Goal: Task Accomplishment & Management: Manage account settings

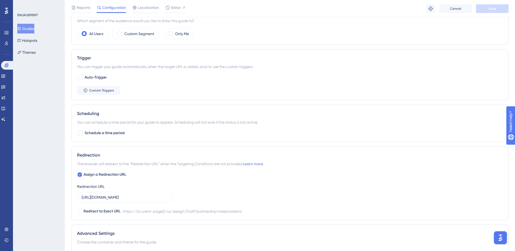
click at [499, 240] on img "Open AI Assistant Launcher" at bounding box center [501, 238] width 10 height 10
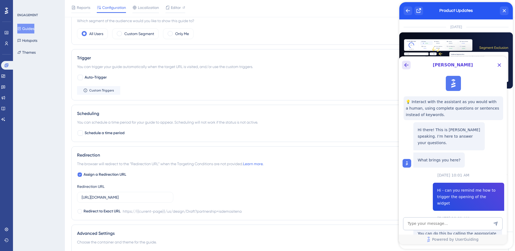
click at [406, 65] on icon "Back Button" at bounding box center [406, 65] width 6 height 6
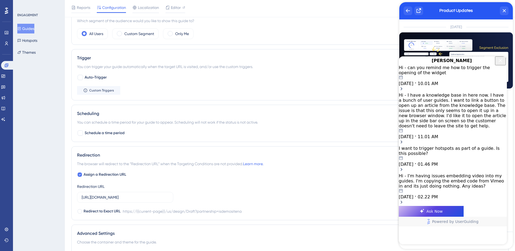
click at [500, 64] on icon "Close Button" at bounding box center [500, 60] width 6 height 6
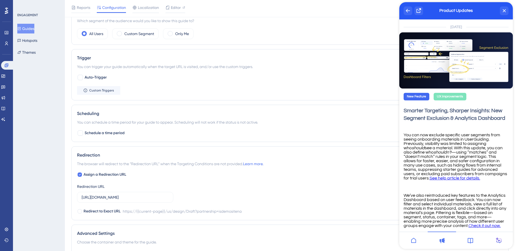
click at [407, 11] on icon "back to header" at bounding box center [408, 11] width 4 height 4
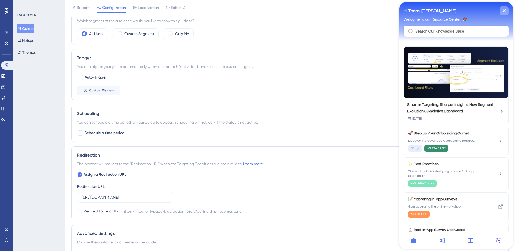
click at [504, 9] on icon "close resource center" at bounding box center [504, 10] width 3 height 3
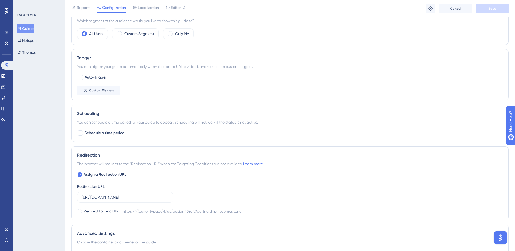
click at [505, 242] on button "Open AI Assistant Launcher" at bounding box center [500, 238] width 13 height 13
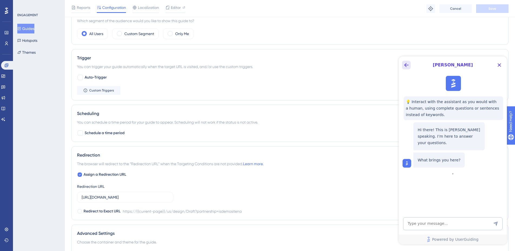
click at [407, 64] on icon "Back Button" at bounding box center [406, 65] width 6 height 6
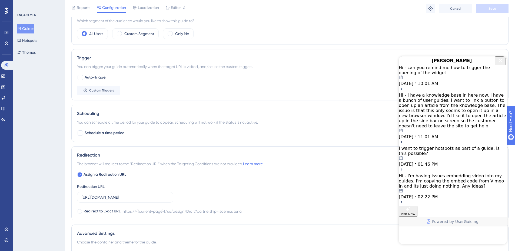
click at [460, 108] on div "Hi - I have a knowledge base in here now. I have a bunch of user guides. I want…" at bounding box center [453, 116] width 108 height 47
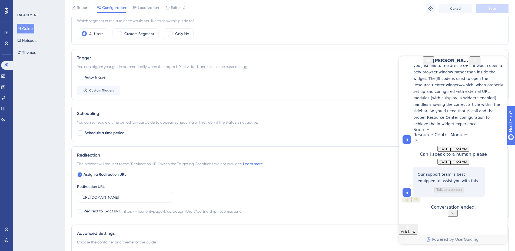
scroll to position [1508, 0]
click at [144, 200] on input "[URL][DOMAIN_NAME]" at bounding box center [125, 198] width 87 height 6
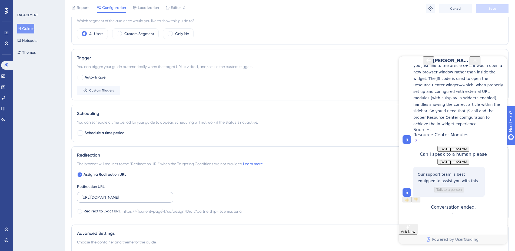
click at [154, 201] on label "[URL][DOMAIN_NAME]" at bounding box center [125, 197] width 96 height 11
click at [154, 201] on input "[URL][DOMAIN_NAME]" at bounding box center [125, 198] width 87 height 6
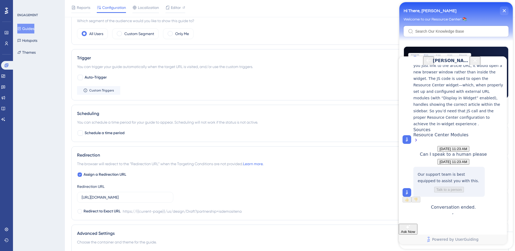
click at [407, 191] on img at bounding box center [406, 192] width 5 height 5
click at [425, 64] on icon "Back Button" at bounding box center [428, 60] width 6 height 6
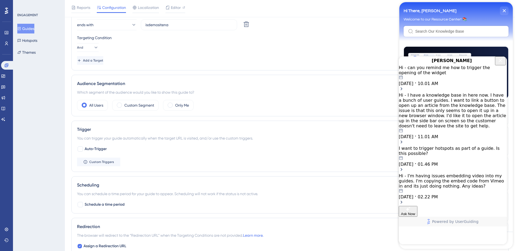
scroll to position [162, 4]
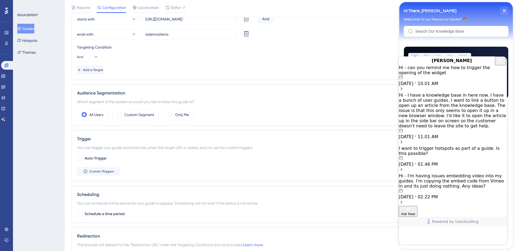
click at [447, 75] on div "Hi - can you remind me how to trigger the opening of the widget" at bounding box center [453, 70] width 108 height 10
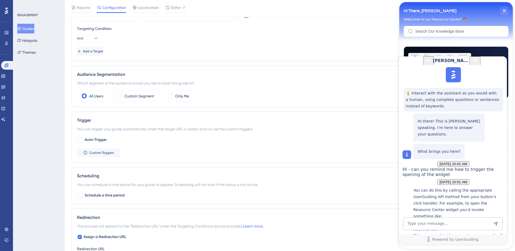
scroll to position [189, 4]
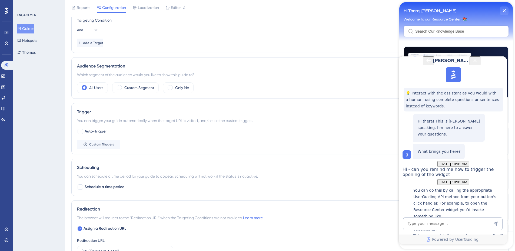
drag, startPoint x: 409, startPoint y: 61, endPoint x: 407, endPoint y: 64, distance: 3.8
click at [424, 61] on div "[PERSON_NAME]" at bounding box center [453, 61] width 58 height 9
click at [425, 64] on icon "Back Button" at bounding box center [428, 60] width 6 height 6
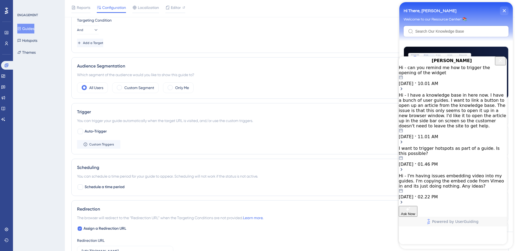
click at [500, 63] on icon "Close Button" at bounding box center [500, 60] width 6 height 6
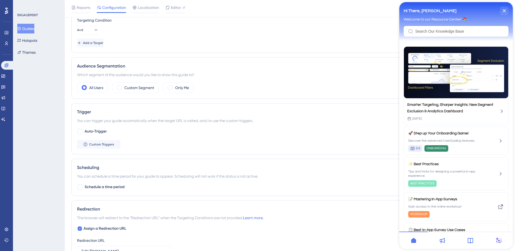
scroll to position [0, 0]
click at [358, 86] on div "All Users Custom Segment Only Me" at bounding box center [290, 87] width 426 height 11
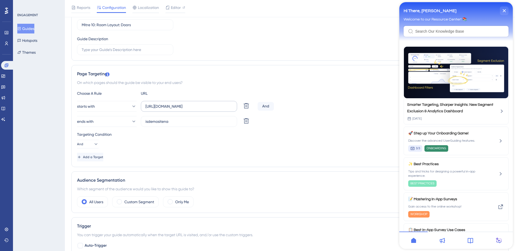
scroll to position [0, 4]
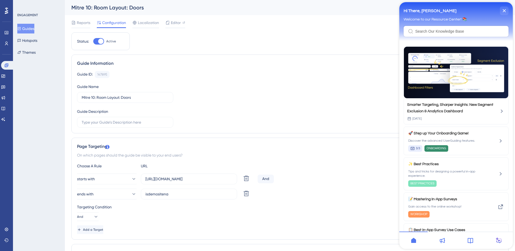
click at [28, 29] on button "Guides" at bounding box center [25, 29] width 17 height 10
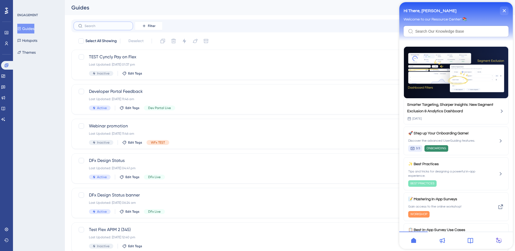
click at [108, 24] on input "text" at bounding box center [107, 26] width 44 height 4
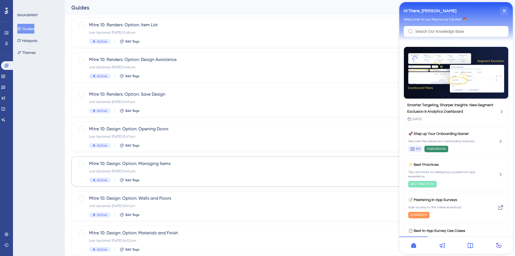
scroll to position [164, 0]
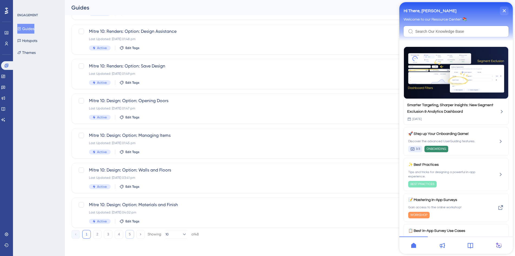
type input "Mit"
click at [130, 236] on button "5" at bounding box center [129, 234] width 9 height 9
click at [186, 44] on div "Mitre 10: Room Layout: Obstacles Last Updated: [DATE] 01:27 pm Active Edit Tags" at bounding box center [268, 39] width 359 height 22
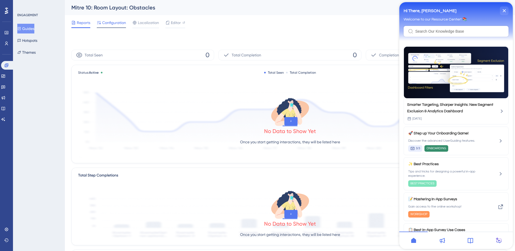
click at [117, 25] on span "Configuration" at bounding box center [114, 22] width 24 height 6
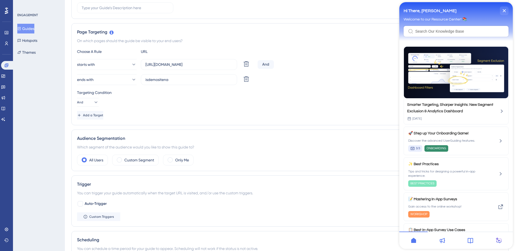
scroll to position [162, 0]
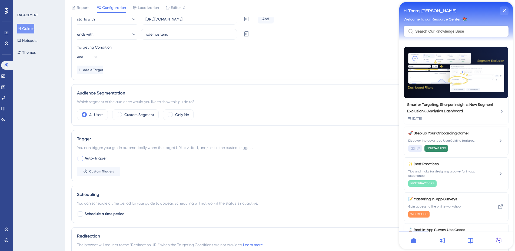
click at [93, 157] on span "Auto-Trigger" at bounding box center [96, 158] width 22 height 6
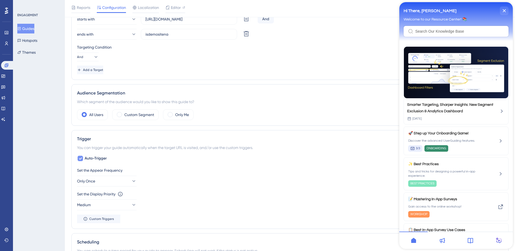
click at [93, 157] on span "Auto-Trigger" at bounding box center [96, 158] width 22 height 6
checkbox input "false"
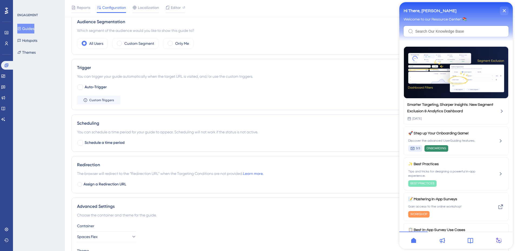
click at [111, 212] on div "Choose the container and theme for the guide." at bounding box center [290, 215] width 426 height 6
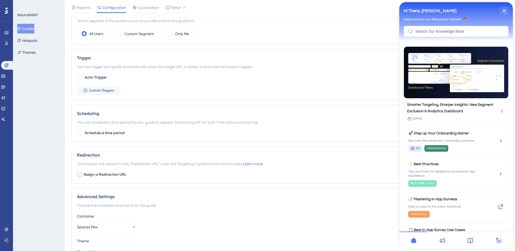
click at [112, 175] on span "Assign a Redirection URL" at bounding box center [105, 175] width 43 height 6
checkbox input "true"
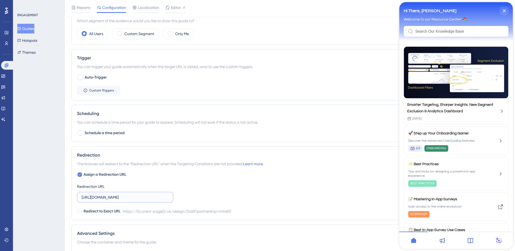
click at [117, 197] on input "[URL][DOMAIN_NAME]" at bounding box center [125, 198] width 87 height 6
paste input "[DOMAIN_NAME][URL]"
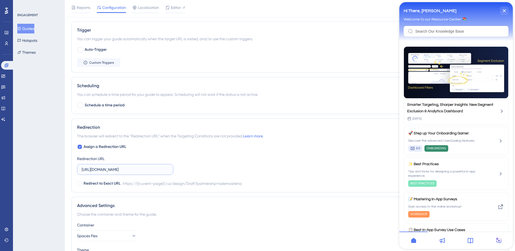
scroll to position [314, 0]
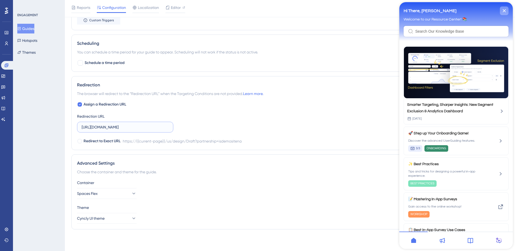
type input "[URL][DOMAIN_NAME]"
click at [503, 11] on icon "close resource center" at bounding box center [504, 10] width 3 height 3
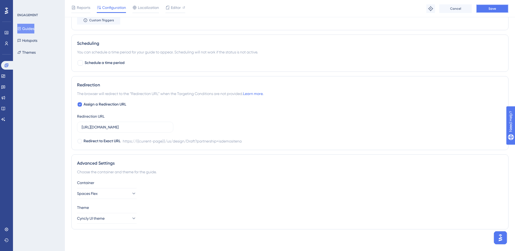
click at [500, 11] on button "Save" at bounding box center [492, 8] width 32 height 9
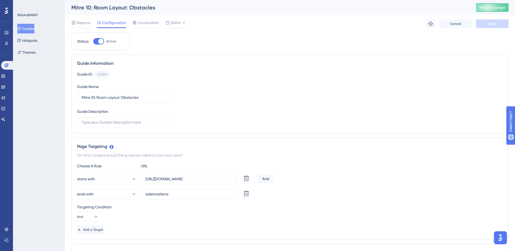
click at [21, 30] on icon at bounding box center [19, 29] width 4 height 4
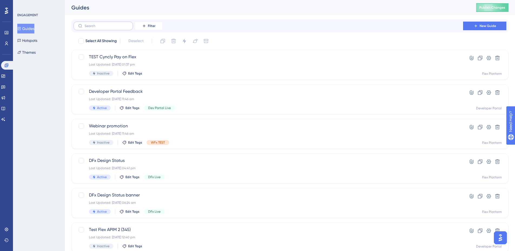
click at [97, 28] on label at bounding box center [103, 26] width 59 height 9
click at [97, 28] on input "text" at bounding box center [107, 26] width 44 height 4
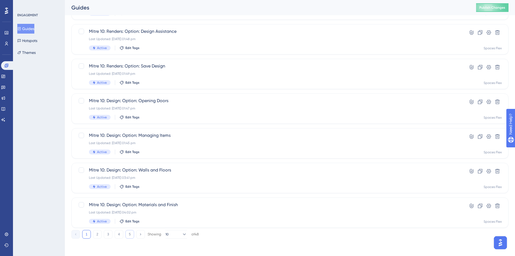
type input "Mit"
click at [128, 236] on button "5" at bounding box center [129, 234] width 9 height 9
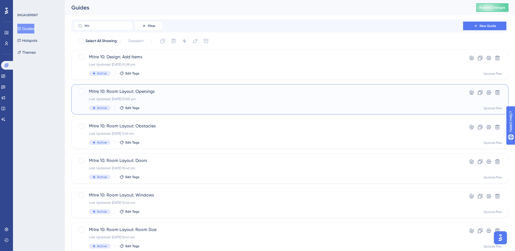
click at [188, 104] on div "Mitre 10: Room Layout: Openings Last Updated: [DATE] 01:50 pm Active Edit Tags" at bounding box center [268, 99] width 359 height 22
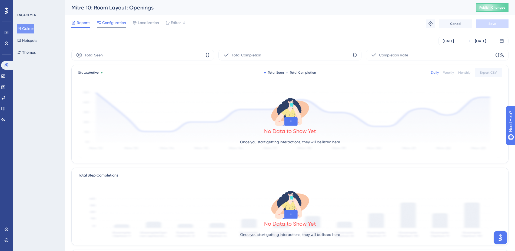
drag, startPoint x: 119, startPoint y: 21, endPoint x: 120, endPoint y: 24, distance: 3.1
click at [119, 21] on span "Configuration" at bounding box center [114, 22] width 24 height 6
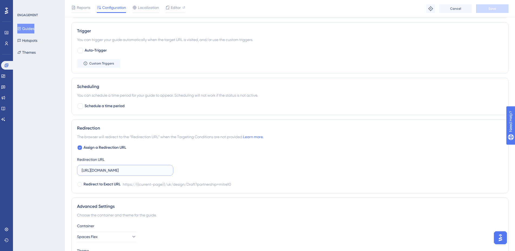
scroll to position [0, 50]
drag, startPoint x: 143, startPoint y: 172, endPoint x: 225, endPoint y: 171, distance: 82.2
click at [225, 171] on div "Assign a Redirection URL Redirection URL [URL][DOMAIN_NAME] Redirect to Exact U…" at bounding box center [290, 166] width 426 height 43
click at [148, 176] on div "Assign a Redirection URL Redirection URL [URL][DOMAIN_NAME] Redirect to Exact U…" at bounding box center [290, 166] width 426 height 43
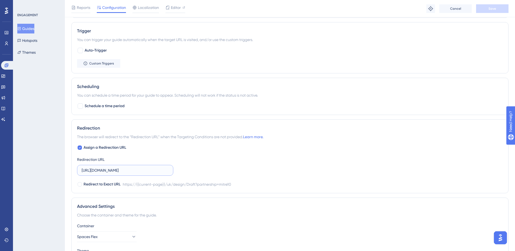
click at [148, 173] on input "[URL][DOMAIN_NAME]" at bounding box center [125, 171] width 87 height 6
paste input "[DOMAIN_NAME][URL]"
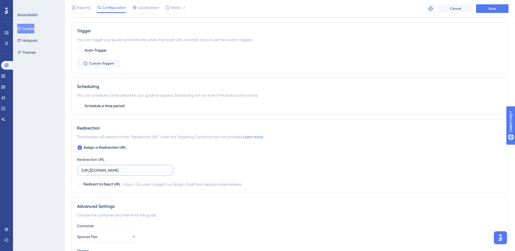
type input "[URL][DOMAIN_NAME]"
click at [496, 14] on div "Reports Configuration Localization Editor Troubleshoot Cancel Save" at bounding box center [290, 8] width 450 height 17
click at [496, 10] on span "Save" at bounding box center [493, 8] width 8 height 4
click at [34, 28] on button "Guides" at bounding box center [25, 29] width 17 height 10
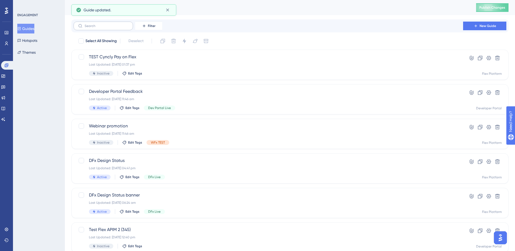
click at [114, 28] on label at bounding box center [103, 26] width 59 height 9
click at [114, 28] on input "text" at bounding box center [107, 26] width 44 height 4
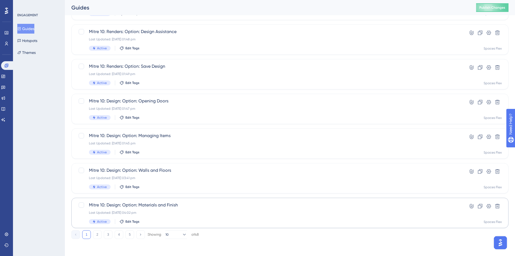
scroll to position [164, 0]
type input "Mit"
click at [127, 235] on button "5" at bounding box center [129, 234] width 9 height 9
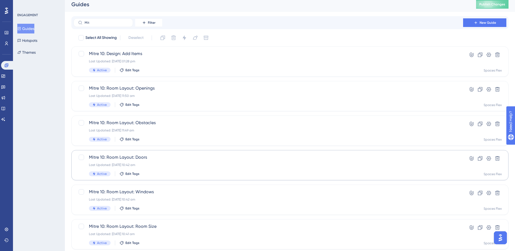
scroll to position [0, 0]
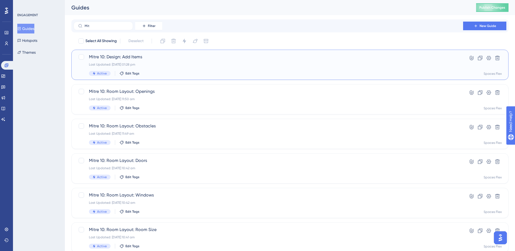
click at [174, 65] on div "Last Updated: [DATE] 01:28 pm" at bounding box center [268, 64] width 359 height 4
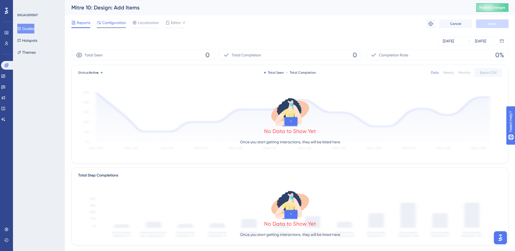
click at [110, 23] on span "Configuration" at bounding box center [114, 22] width 24 height 6
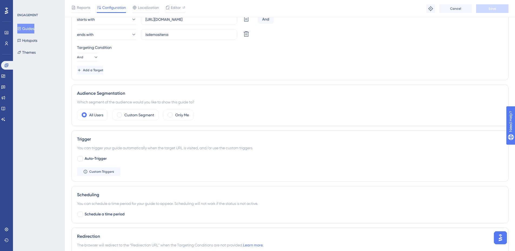
scroll to position [243, 0]
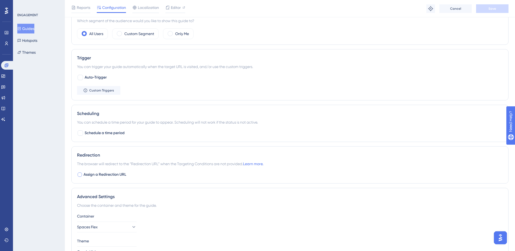
click at [114, 176] on span "Assign a Redirection URL" at bounding box center [105, 175] width 43 height 6
checkbox input "true"
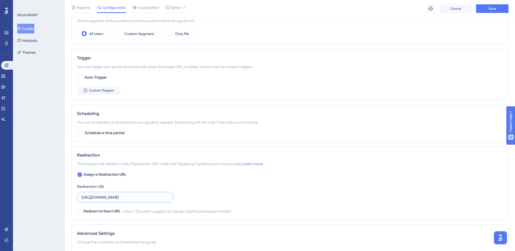
click at [119, 197] on input "[URL][DOMAIN_NAME]" at bounding box center [125, 198] width 87 height 6
paste input "[DOMAIN_NAME][URL]"
type input "[URL][DOMAIN_NAME]"
click at [490, 10] on span "Save" at bounding box center [493, 8] width 8 height 4
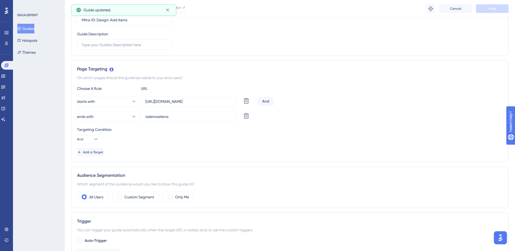
scroll to position [0, 0]
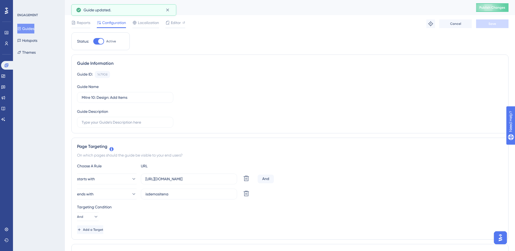
click at [102, 25] on span "Configuration" at bounding box center [114, 22] width 24 height 6
click at [108, 22] on span "Configuration" at bounding box center [114, 22] width 24 height 6
click at [27, 30] on button "Guides" at bounding box center [25, 29] width 17 height 10
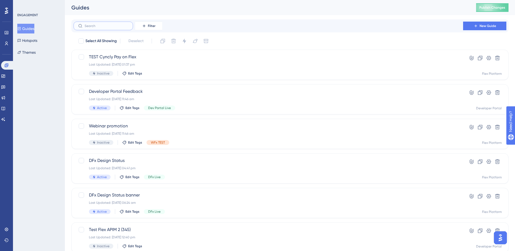
click at [109, 25] on input "text" at bounding box center [107, 26] width 44 height 4
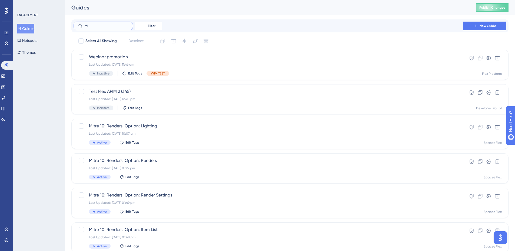
type input "miu"
checkbox input "true"
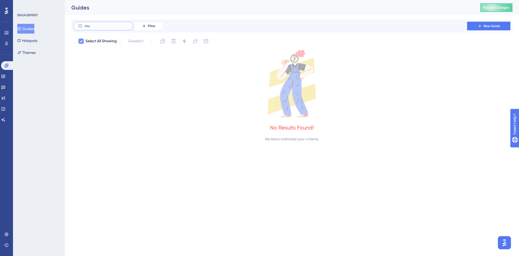
type input "mi"
checkbox input "false"
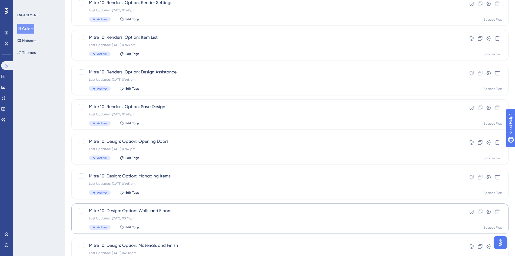
scroll to position [164, 0]
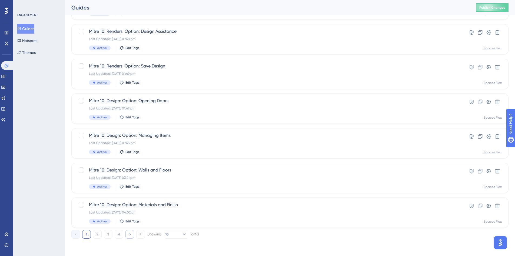
type input "mit"
click at [129, 237] on button "5" at bounding box center [129, 234] width 9 height 9
click at [127, 235] on button "5" at bounding box center [129, 234] width 9 height 9
click at [118, 235] on button "4" at bounding box center [119, 234] width 9 height 9
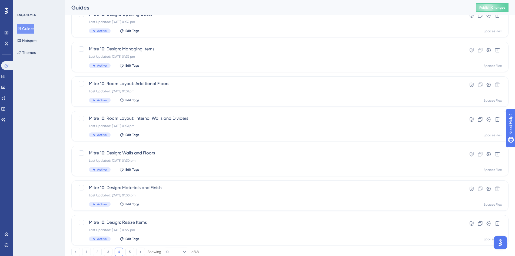
scroll to position [164, 0]
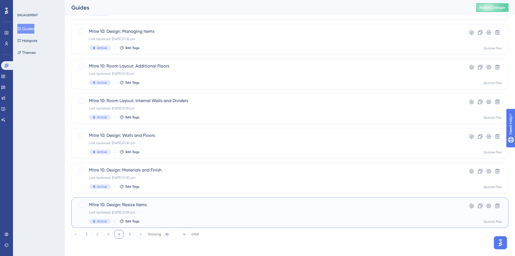
click at [181, 212] on div "Last Updated: [DATE] 01:29 pm" at bounding box center [268, 212] width 359 height 4
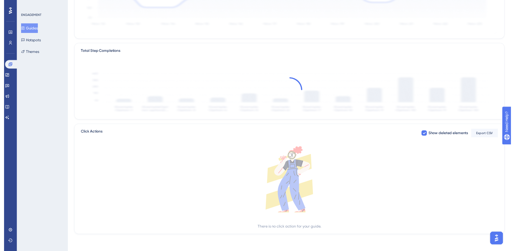
scroll to position [27, 0]
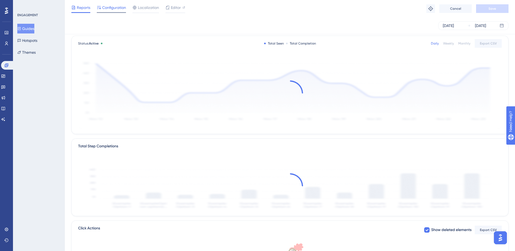
click at [115, 12] on div at bounding box center [111, 12] width 29 height 1
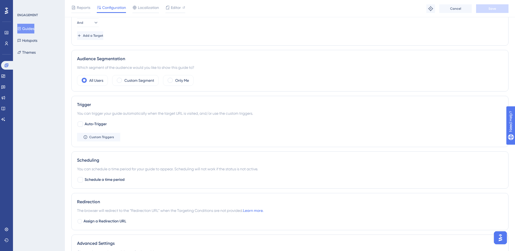
scroll to position [243, 0]
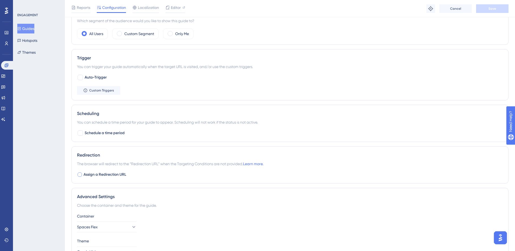
click at [106, 173] on span "Assign a Redirection URL" at bounding box center [105, 175] width 43 height 6
checkbox input "true"
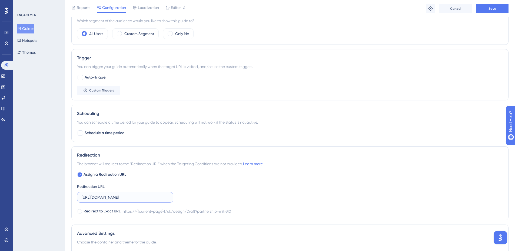
click at [119, 198] on input "[URL][DOMAIN_NAME]" at bounding box center [125, 198] width 87 height 6
paste input "[DOMAIN_NAME][URL]"
type input "[URL][DOMAIN_NAME]"
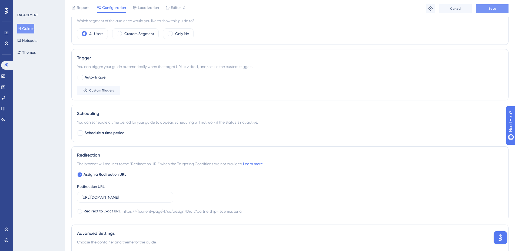
click at [488, 9] on button "Save" at bounding box center [492, 8] width 32 height 9
click at [124, 194] on label "[URL][DOMAIN_NAME]" at bounding box center [125, 197] width 96 height 11
click at [124, 195] on input "[URL][DOMAIN_NAME]" at bounding box center [125, 198] width 87 height 6
click at [29, 28] on button "Guides" at bounding box center [25, 29] width 17 height 10
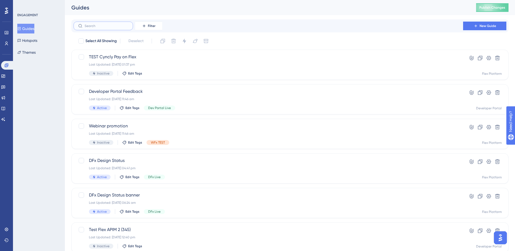
click at [109, 28] on input "text" at bounding box center [107, 26] width 44 height 4
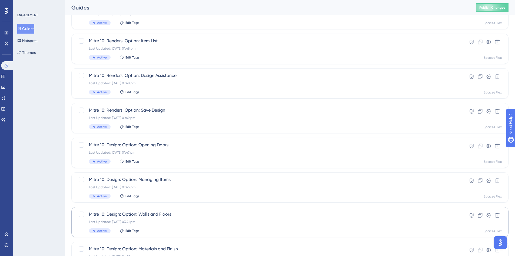
scroll to position [164, 0]
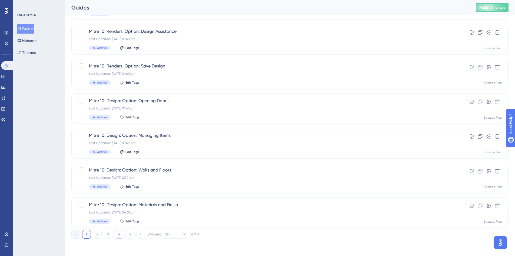
type input "mit"
click at [116, 235] on button "4" at bounding box center [119, 234] width 9 height 9
click at [181, 177] on div "Last Updated: [DATE] 01:30 pm" at bounding box center [268, 177] width 359 height 4
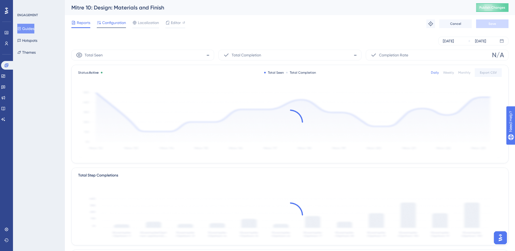
click at [107, 22] on span "Configuration" at bounding box center [114, 22] width 24 height 6
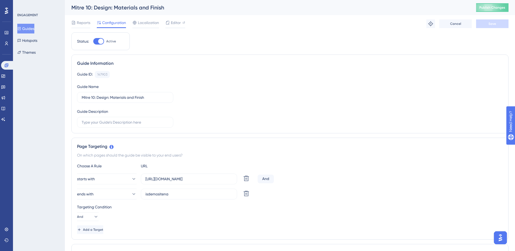
scroll to position [277, 0]
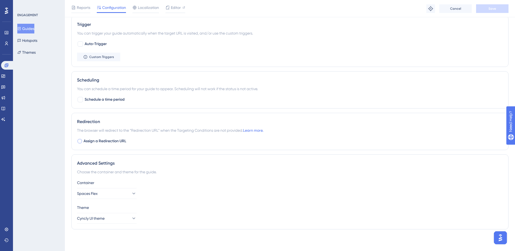
click at [108, 140] on span "Assign a Redirection URL" at bounding box center [105, 141] width 43 height 6
checkbox input "true"
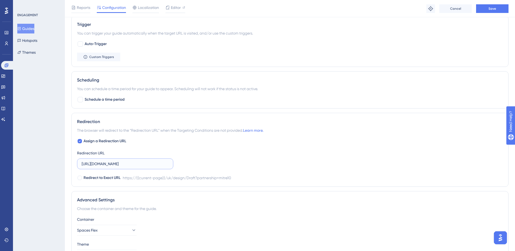
click at [122, 162] on input "[URL][DOMAIN_NAME]" at bounding box center [125, 164] width 87 height 6
paste input "[DOMAIN_NAME][URL]"
type input "[URL][DOMAIN_NAME]"
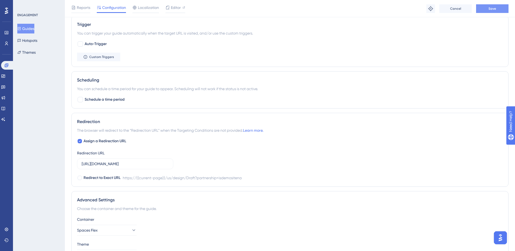
click at [487, 12] on button "Save" at bounding box center [492, 8] width 32 height 9
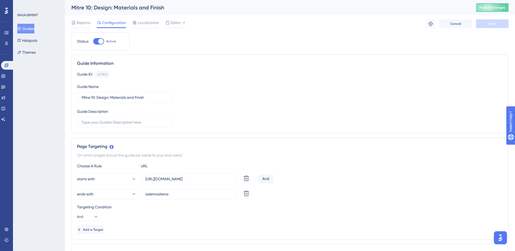
click at [29, 31] on button "Guides" at bounding box center [25, 29] width 17 height 10
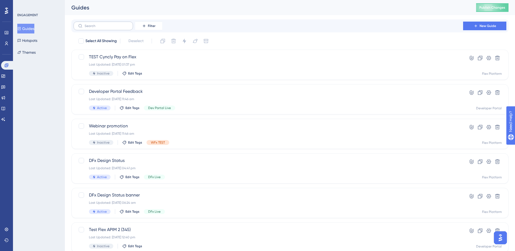
click at [106, 30] on label at bounding box center [103, 26] width 59 height 9
click at [106, 28] on input "text" at bounding box center [107, 26] width 44 height 4
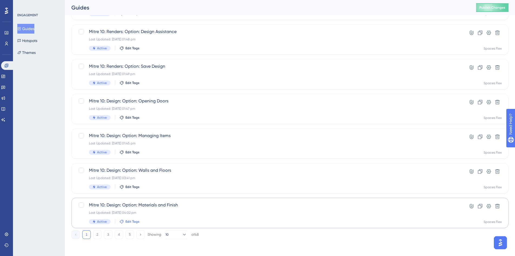
scroll to position [164, 0]
type input "mit"
click at [117, 235] on button "4" at bounding box center [119, 234] width 9 height 9
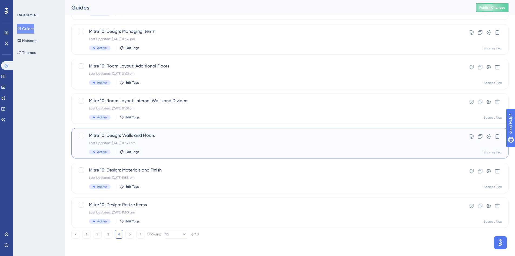
click at [181, 144] on div "Last Updated: [DATE] 01:30 pm" at bounding box center [268, 143] width 359 height 4
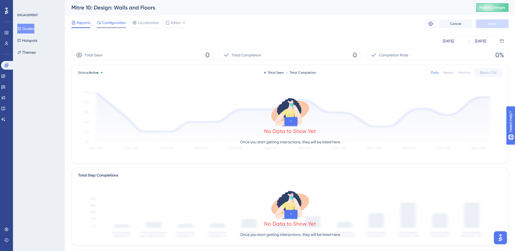
click at [109, 23] on span "Configuration" at bounding box center [114, 22] width 24 height 6
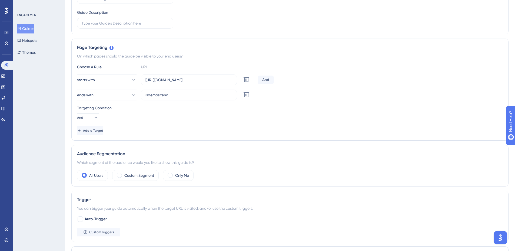
scroll to position [277, 0]
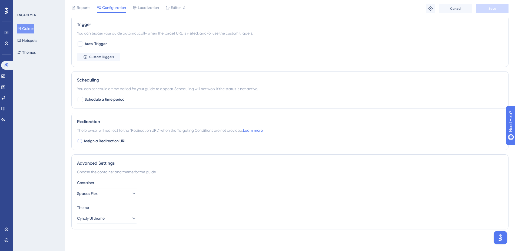
click at [101, 141] on span "Assign a Redirection URL" at bounding box center [105, 141] width 43 height 6
checkbox input "true"
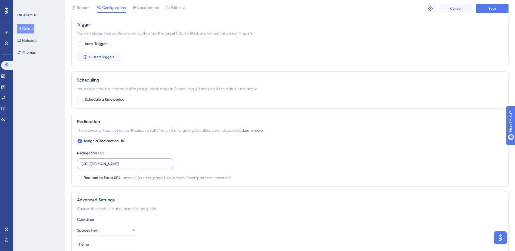
click at [125, 164] on input "[URL][DOMAIN_NAME]" at bounding box center [125, 164] width 87 height 6
paste input "[DOMAIN_NAME][URL]"
type input "[URL][DOMAIN_NAME]"
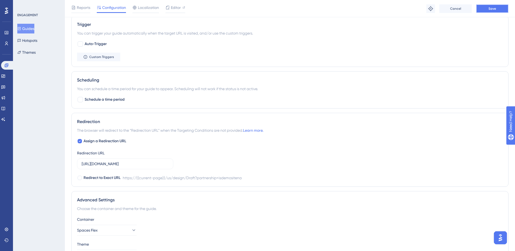
click at [492, 9] on span "Save" at bounding box center [493, 8] width 8 height 4
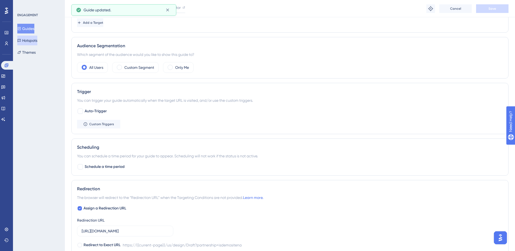
scroll to position [223, 0]
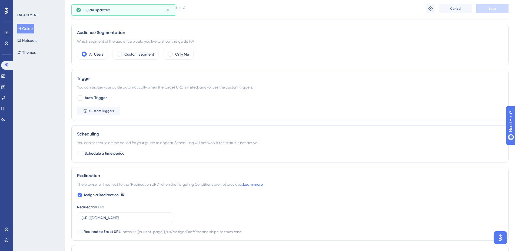
click at [32, 26] on button "Guides" at bounding box center [25, 29] width 17 height 10
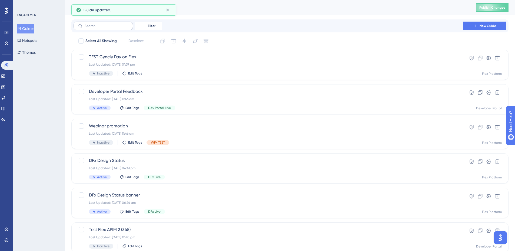
click at [108, 28] on label at bounding box center [103, 26] width 59 height 9
click at [108, 28] on input "text" at bounding box center [107, 26] width 44 height 4
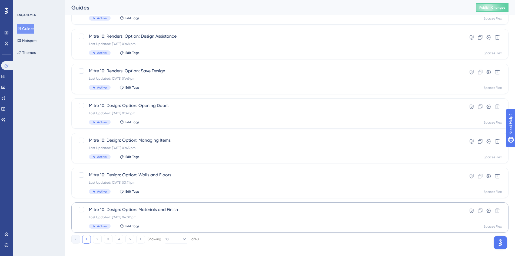
scroll to position [164, 0]
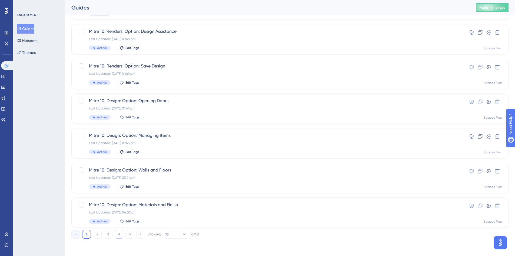
type input "mit"
click at [120, 233] on button "4" at bounding box center [119, 234] width 9 height 9
click at [171, 111] on div "Mitre 10: Room Layout: Internal Walls and Dividers Last Updated: [DATE] 01:31 p…" at bounding box center [268, 108] width 359 height 22
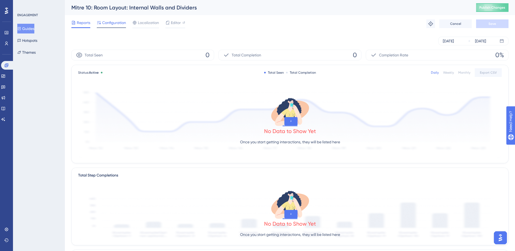
click at [113, 24] on span "Configuration" at bounding box center [114, 22] width 24 height 6
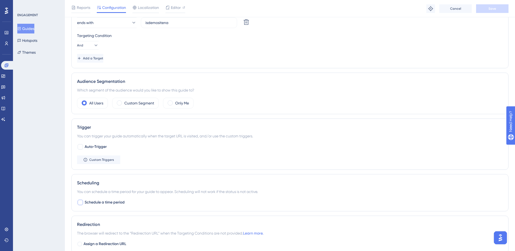
scroll to position [216, 0]
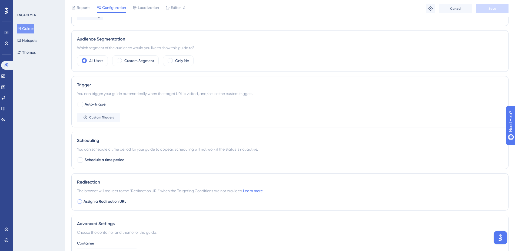
click at [111, 201] on span "Assign a Redirection URL" at bounding box center [105, 202] width 43 height 6
checkbox input "true"
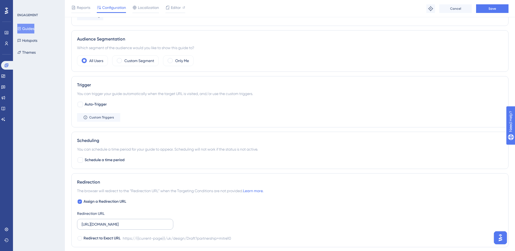
click at [119, 228] on label "[URL][DOMAIN_NAME]" at bounding box center [125, 224] width 96 height 11
click at [119, 228] on input "[URL][DOMAIN_NAME]" at bounding box center [125, 225] width 87 height 6
paste input "[DOMAIN_NAME][URL]"
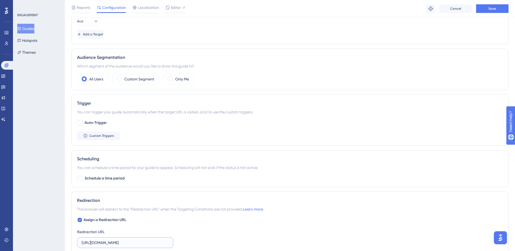
scroll to position [135, 0]
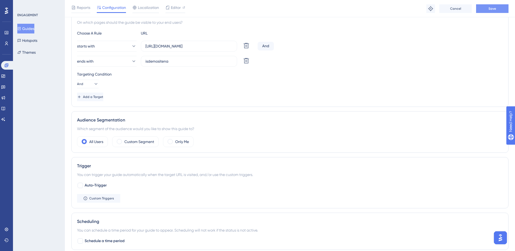
type input "[URL][DOMAIN_NAME]"
click at [489, 11] on span "Save" at bounding box center [493, 8] width 8 height 4
click at [34, 28] on button "Guides" at bounding box center [25, 29] width 17 height 10
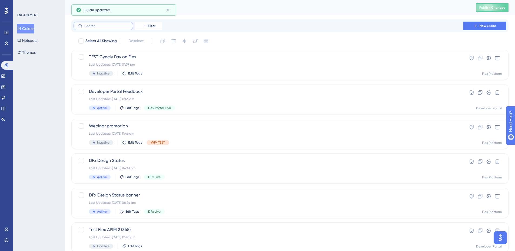
click at [114, 26] on input "text" at bounding box center [107, 26] width 44 height 4
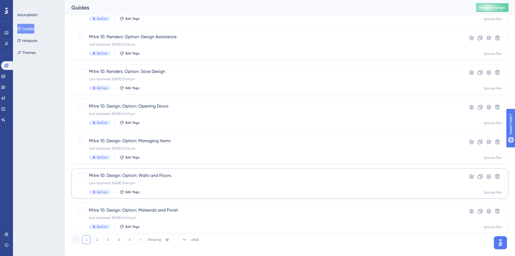
scroll to position [164, 0]
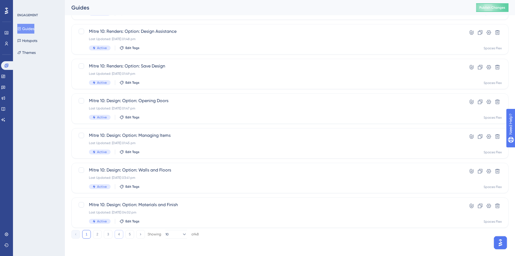
type input "mit"
click at [119, 236] on button "4" at bounding box center [119, 234] width 9 height 9
click at [215, 78] on div "Mitre 10: Room Layout: Additional Floors Last Updated: [DATE] 01:31 pm Active E…" at bounding box center [268, 74] width 359 height 22
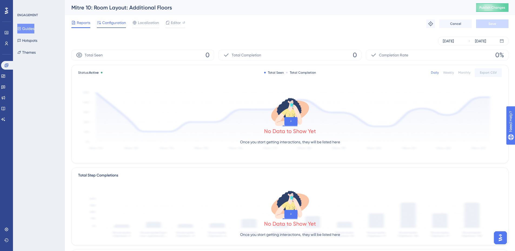
click at [112, 23] on span "Configuration" at bounding box center [114, 22] width 24 height 6
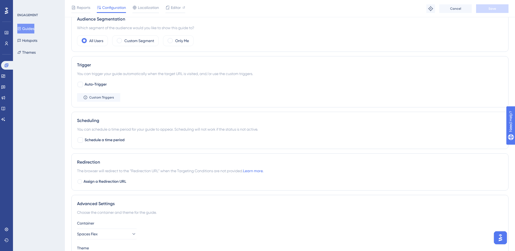
scroll to position [270, 0]
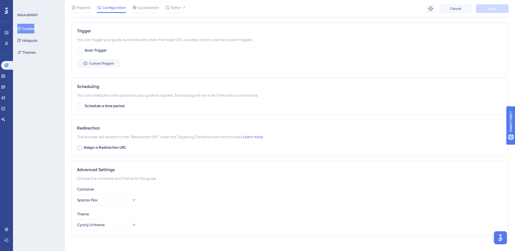
click at [106, 146] on span "Assign a Redirection URL" at bounding box center [105, 148] width 43 height 6
checkbox input "true"
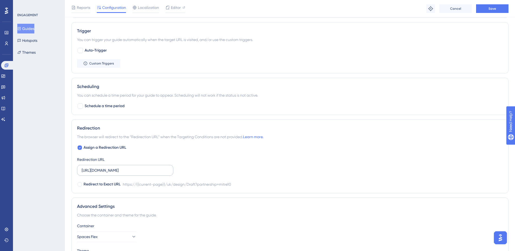
click at [115, 167] on label "[URL][DOMAIN_NAME]" at bounding box center [125, 170] width 96 height 11
click at [115, 168] on input "[URL][DOMAIN_NAME]" at bounding box center [125, 171] width 87 height 6
paste input "[DOMAIN_NAME][URL]"
type input "[URL][DOMAIN_NAME]"
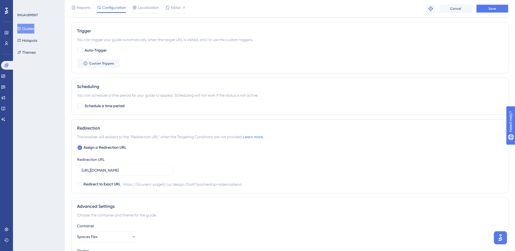
click at [482, 8] on button "Save" at bounding box center [492, 8] width 32 height 9
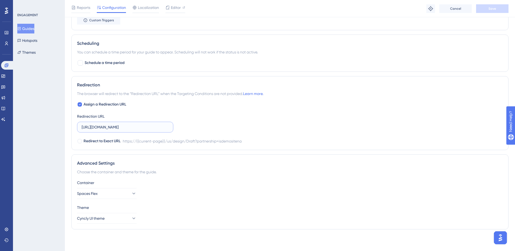
scroll to position [0, 67]
drag, startPoint x: 135, startPoint y: 127, endPoint x: 221, endPoint y: 127, distance: 85.7
click at [221, 127] on div "Assign a Redirection URL Redirection URL [URL][DOMAIN_NAME] Redirect to Exact U…" at bounding box center [290, 122] width 426 height 43
click at [29, 26] on button "Guides" at bounding box center [25, 29] width 17 height 10
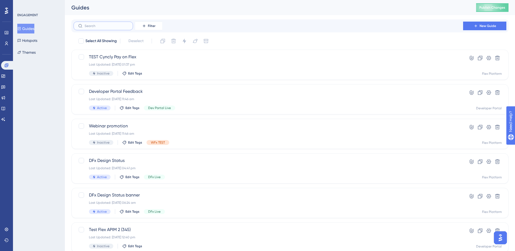
click at [97, 26] on input "text" at bounding box center [107, 26] width 44 height 4
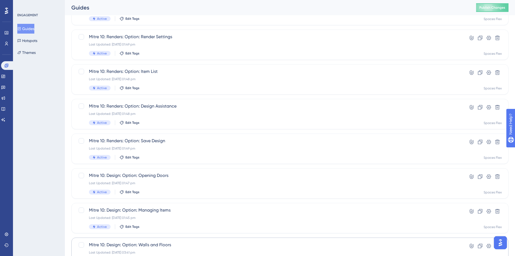
scroll to position [164, 0]
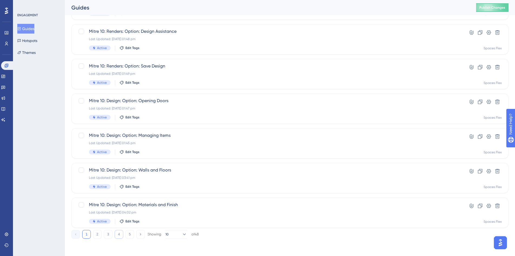
type input "mit"
click at [119, 233] on button "4" at bounding box center [119, 234] width 9 height 9
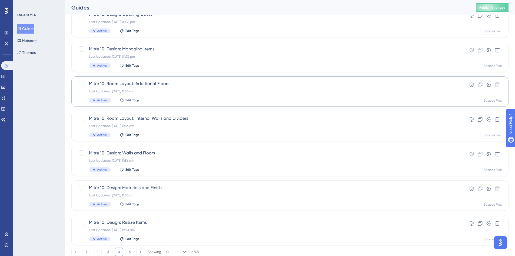
scroll to position [137, 0]
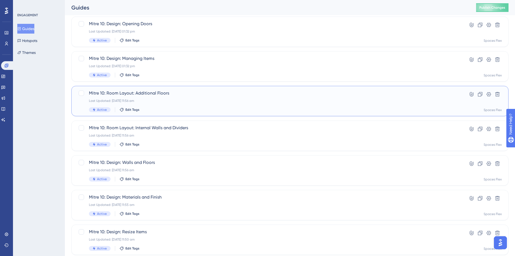
click at [165, 98] on div "Mitre 10: Room Layout: Additional Floors Last Updated: [DATE] 11:56 am Active E…" at bounding box center [268, 101] width 359 height 22
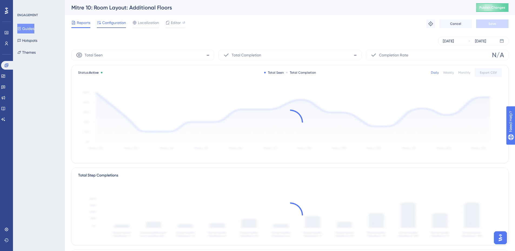
click at [116, 21] on span "Configuration" at bounding box center [114, 22] width 24 height 6
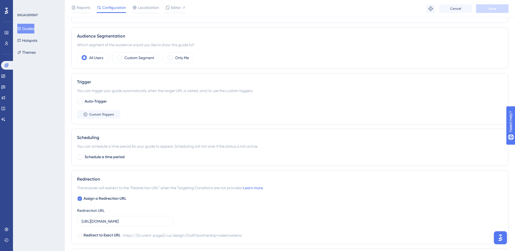
scroll to position [270, 0]
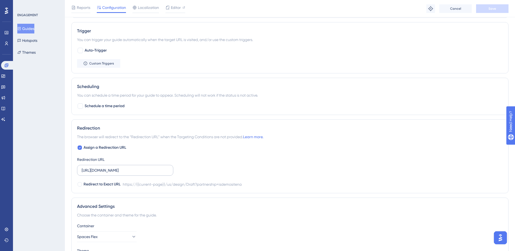
click at [137, 166] on label "[URL][DOMAIN_NAME]" at bounding box center [125, 170] width 96 height 11
click at [137, 168] on input "[URL][DOMAIN_NAME]" at bounding box center [125, 171] width 87 height 6
click at [26, 29] on button "Guides" at bounding box center [25, 29] width 17 height 10
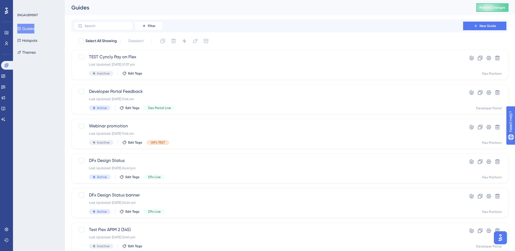
click at [96, 20] on div "Filter New Guide" at bounding box center [289, 25] width 437 height 13
click at [98, 24] on input "text" at bounding box center [107, 26] width 44 height 4
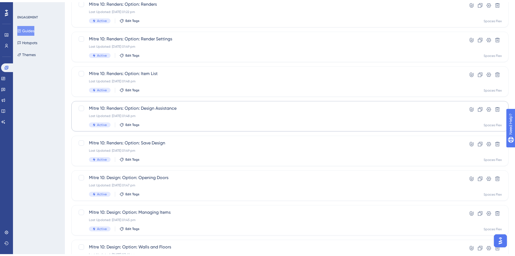
scroll to position [164, 0]
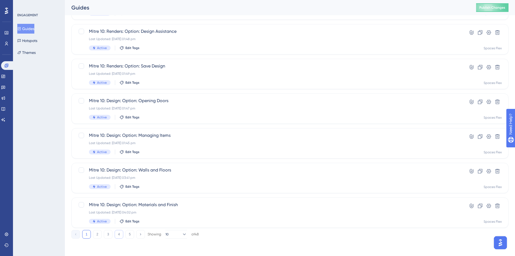
type input "mit"
click at [120, 235] on button "4" at bounding box center [119, 234] width 9 height 9
click at [173, 76] on div "Mitre 10: Room Layout: Additional Floors Last Updated: [DATE] 11:56 am Active E…" at bounding box center [268, 74] width 359 height 22
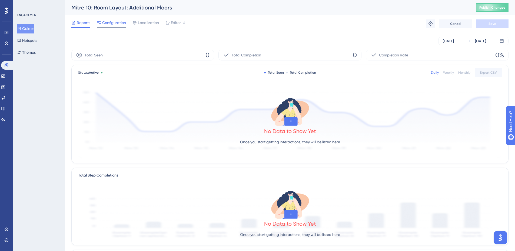
click at [110, 25] on span "Configuration" at bounding box center [114, 22] width 24 height 6
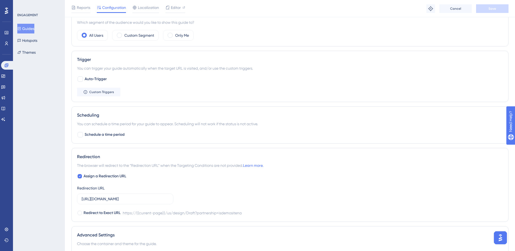
scroll to position [270, 0]
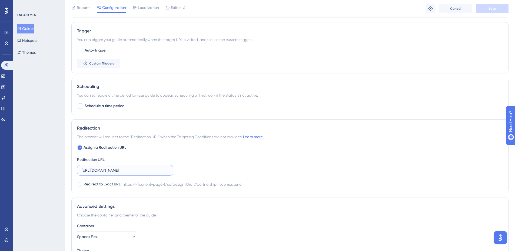
click at [135, 172] on input "[URL][DOMAIN_NAME]" at bounding box center [125, 171] width 87 height 6
click at [31, 31] on button "Guides" at bounding box center [25, 29] width 17 height 10
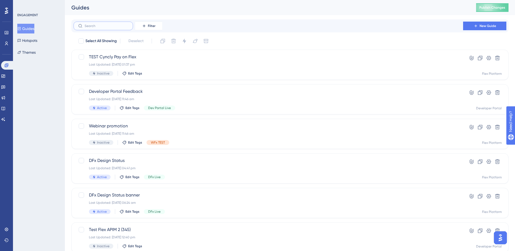
click at [91, 24] on input "text" at bounding box center [107, 26] width 44 height 4
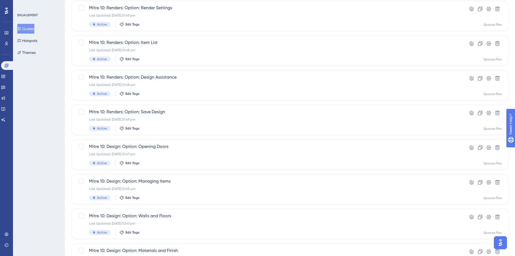
scroll to position [164, 0]
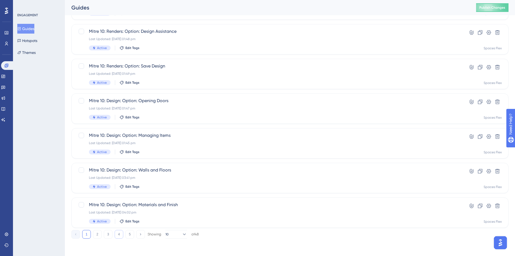
type input "Mit"
click at [116, 235] on button "4" at bounding box center [119, 234] width 9 height 9
click at [172, 35] on div "Mitre 10: Design: Managing Items Last Updated: [DATE] 01:32 pm Active Edit Tags" at bounding box center [268, 39] width 359 height 22
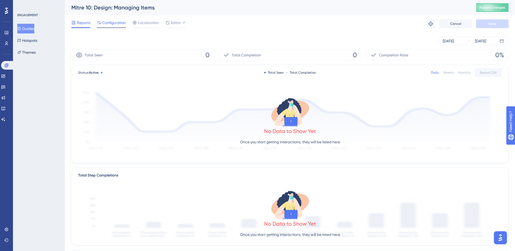
click at [117, 22] on span "Configuration" at bounding box center [114, 22] width 24 height 6
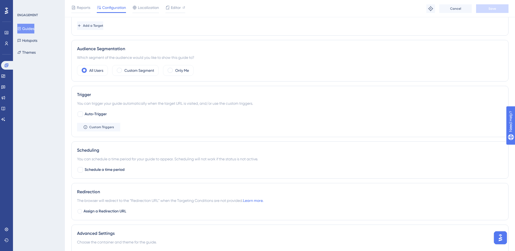
scroll to position [216, 0]
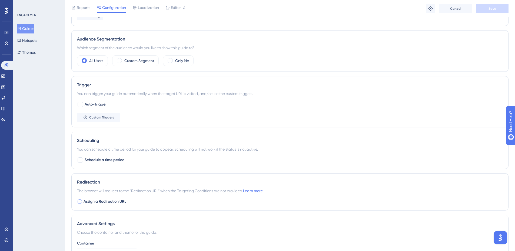
click at [93, 202] on span "Assign a Redirection URL" at bounding box center [105, 202] width 43 height 6
checkbox input "true"
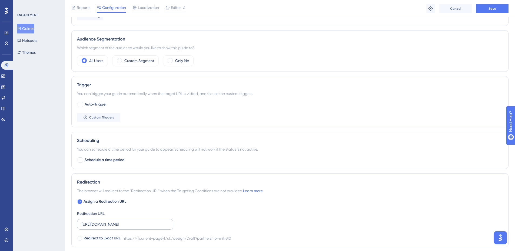
click at [107, 228] on label "[URL][DOMAIN_NAME]" at bounding box center [125, 224] width 96 height 11
click at [107, 228] on input "[URL][DOMAIN_NAME]" at bounding box center [125, 225] width 87 height 6
paste input "[DOMAIN_NAME][URL]"
type input "[URL][DOMAIN_NAME]"
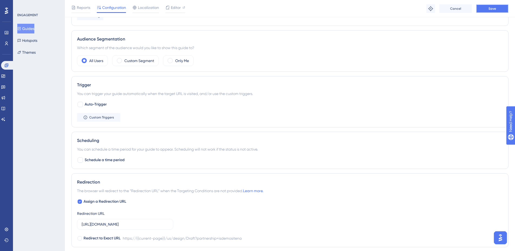
click at [494, 8] on span "Save" at bounding box center [493, 8] width 8 height 4
drag, startPoint x: 31, startPoint y: 29, endPoint x: 49, endPoint y: 43, distance: 23.1
click at [31, 29] on button "Guides" at bounding box center [25, 29] width 17 height 10
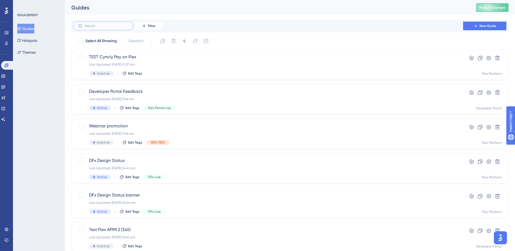
click at [95, 27] on input "text" at bounding box center [107, 26] width 44 height 4
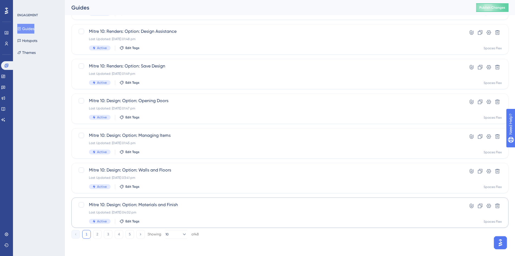
scroll to position [160, 0]
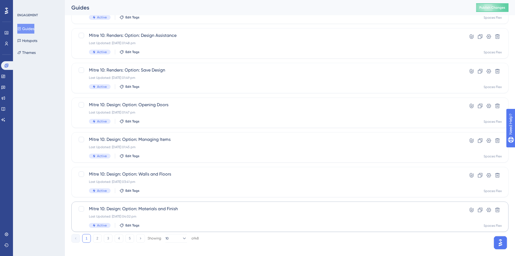
type input "Mit"
click at [108, 231] on div "Mitre 10: Design: Option: Materials and Finish Last Updated: [DATE] 04:02 pm Ac…" at bounding box center [289, 216] width 437 height 30
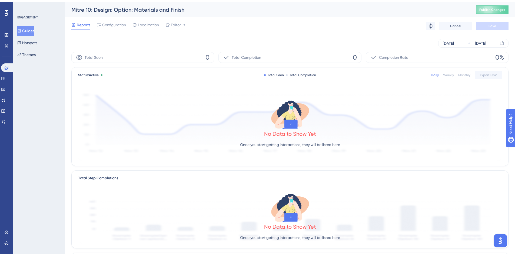
scroll to position [160, 0]
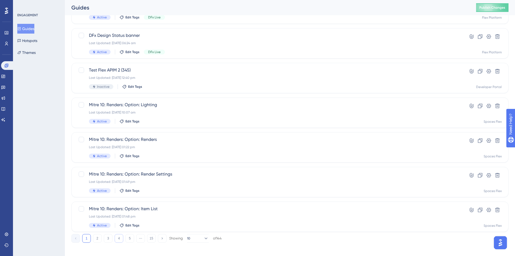
click at [120, 236] on button "4" at bounding box center [119, 238] width 9 height 9
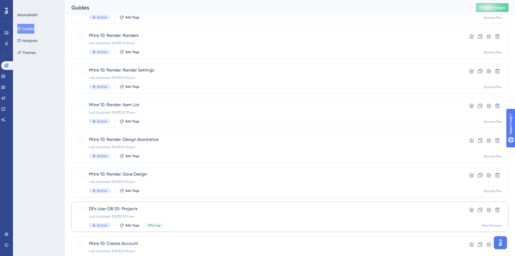
scroll to position [164, 0]
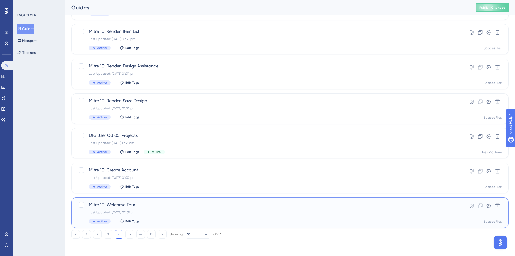
click at [167, 206] on span "Mitre 10: Welcome Tour" at bounding box center [268, 204] width 359 height 6
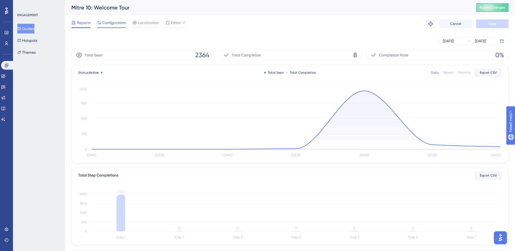
click at [105, 23] on span "Configuration" at bounding box center [114, 22] width 24 height 6
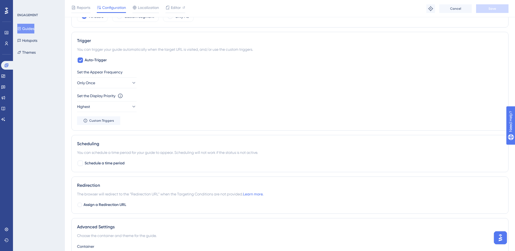
scroll to position [270, 0]
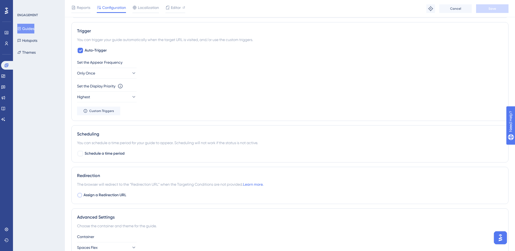
click at [88, 194] on span "Assign a Redirection URL" at bounding box center [105, 195] width 43 height 6
checkbox input "true"
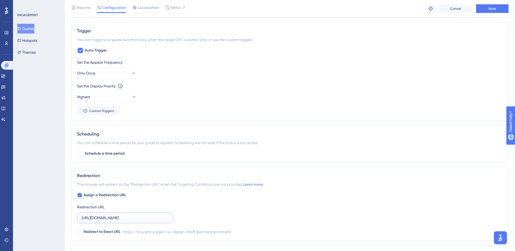
click at [120, 218] on input "[URL][DOMAIN_NAME]" at bounding box center [125, 218] width 87 height 6
paste input "[DOMAIN_NAME][URL]"
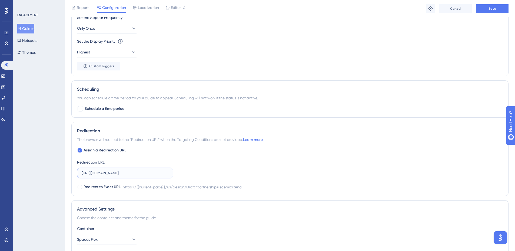
scroll to position [361, 0]
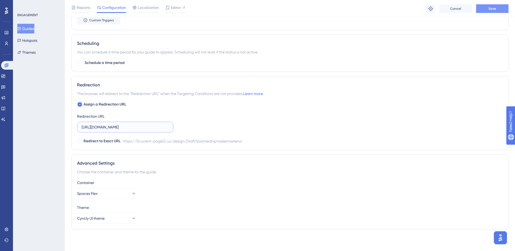
type input "[URL][DOMAIN_NAME]"
click at [506, 10] on button "Save" at bounding box center [492, 8] width 32 height 9
click at [130, 126] on input "[URL][DOMAIN_NAME]" at bounding box center [125, 127] width 87 height 6
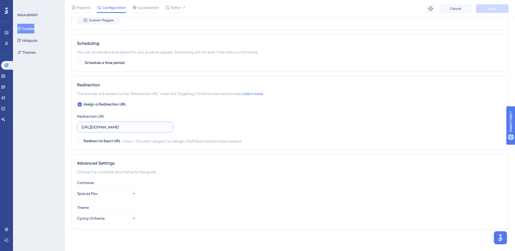
click at [130, 126] on input "[URL][DOMAIN_NAME]" at bounding box center [125, 127] width 87 height 6
click at [133, 129] on input "[URL][DOMAIN_NAME]" at bounding box center [125, 127] width 87 height 6
drag, startPoint x: 132, startPoint y: 129, endPoint x: 151, endPoint y: 126, distance: 18.5
click at [229, 133] on div "Assign a Redirection URL Redirection URL [URL][DOMAIN_NAME] Redirect to Exact U…" at bounding box center [290, 122] width 426 height 43
click at [151, 127] on input "[URL][DOMAIN_NAME]" at bounding box center [125, 127] width 87 height 6
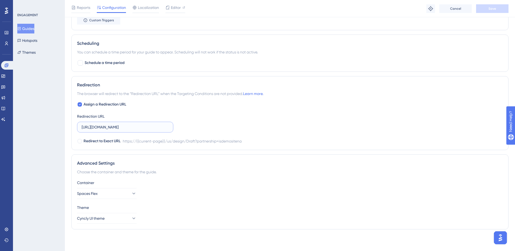
scroll to position [0, 67]
drag, startPoint x: 154, startPoint y: 128, endPoint x: 210, endPoint y: 130, distance: 56.0
click at [210, 130] on div "Assign a Redirection URL Redirection URL [URL][DOMAIN_NAME] Redirect to Exact U…" at bounding box center [290, 122] width 426 height 43
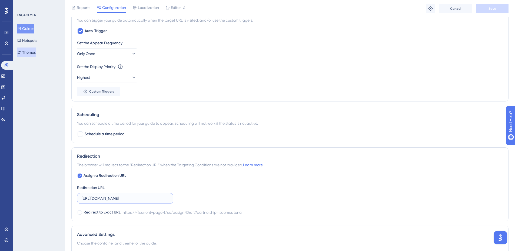
scroll to position [226, 0]
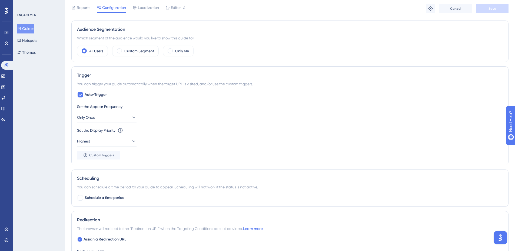
click at [28, 29] on button "Guides" at bounding box center [25, 29] width 17 height 10
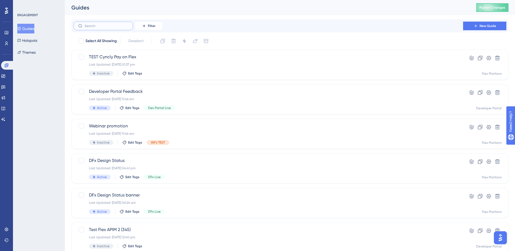
click at [113, 28] on input "text" at bounding box center [107, 26] width 44 height 4
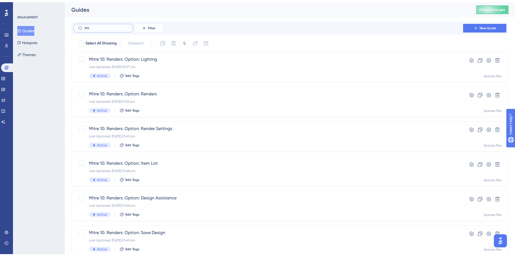
scroll to position [164, 0]
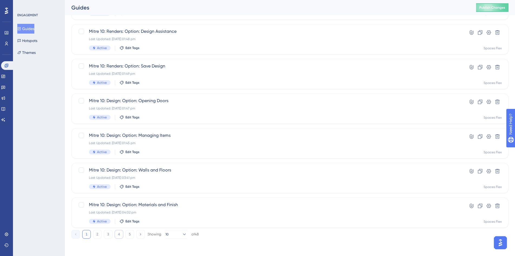
type input "Mit"
click at [118, 234] on button "4" at bounding box center [119, 234] width 9 height 9
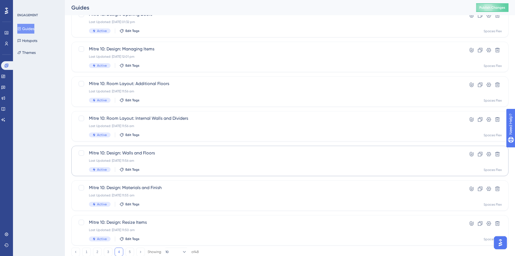
scroll to position [137, 0]
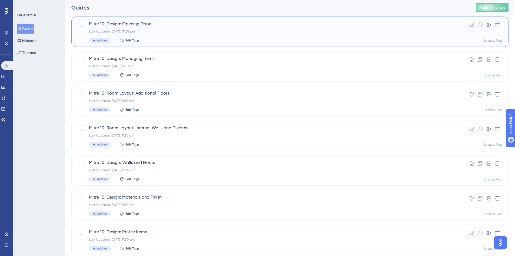
click at [193, 33] on div "Last Updated: [DATE] 01:32 pm" at bounding box center [268, 31] width 359 height 4
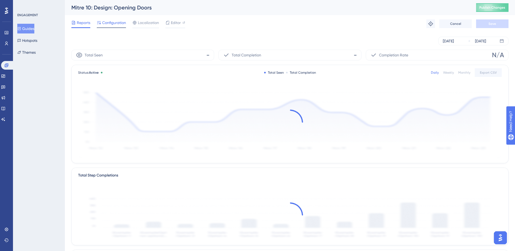
click at [116, 24] on span "Configuration" at bounding box center [114, 22] width 24 height 6
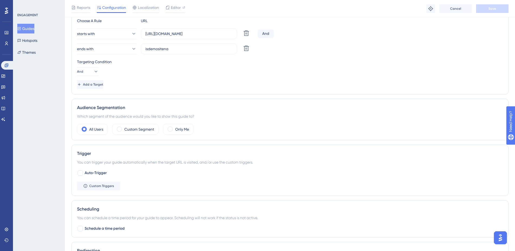
scroll to position [243, 0]
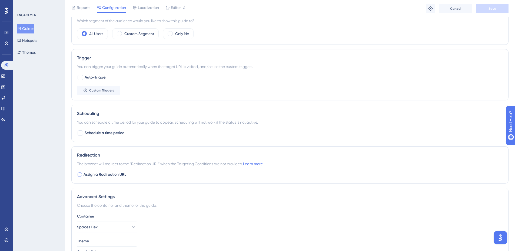
click at [98, 177] on span "Assign a Redirection URL" at bounding box center [105, 175] width 43 height 6
checkbox input "true"
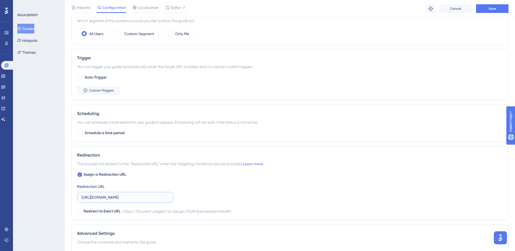
click at [114, 200] on input "[URL][DOMAIN_NAME]" at bounding box center [125, 198] width 87 height 6
paste input "[DOMAIN_NAME][URL]"
type input "[URL][DOMAIN_NAME]"
click at [486, 7] on button "Save" at bounding box center [492, 8] width 32 height 9
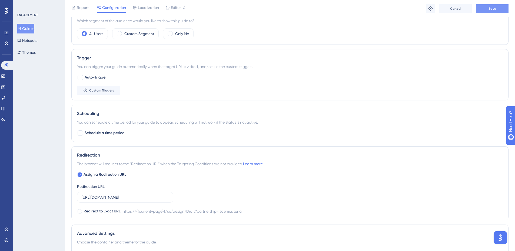
scroll to position [0, 0]
click at [30, 31] on button "Guides" at bounding box center [25, 29] width 17 height 10
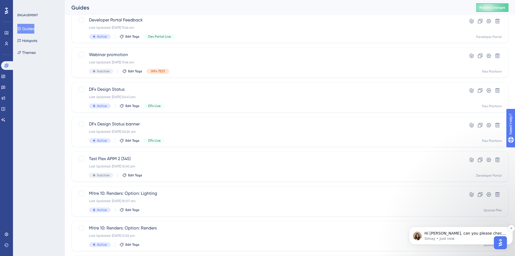
scroll to position [81, 0]
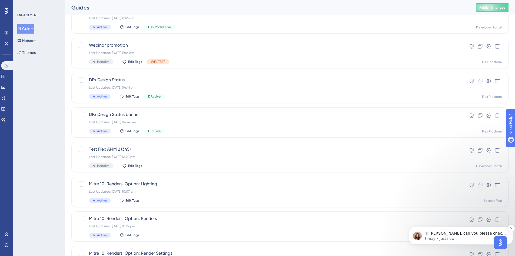
click at [457, 232] on p "Hi [PERSON_NAME], can you please check my recording here?" at bounding box center [466, 232] width 82 height 5
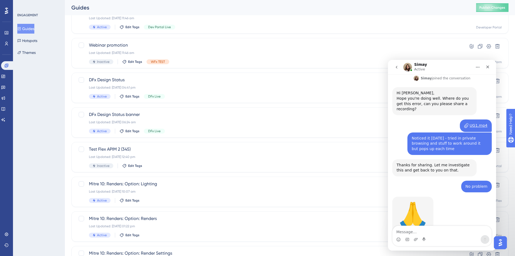
scroll to position [128, 0]
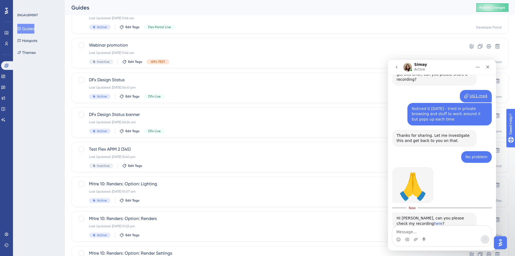
click at [434, 221] on link "here" at bounding box center [438, 223] width 9 height 4
click at [432, 231] on textarea "Message…" at bounding box center [442, 230] width 99 height 9
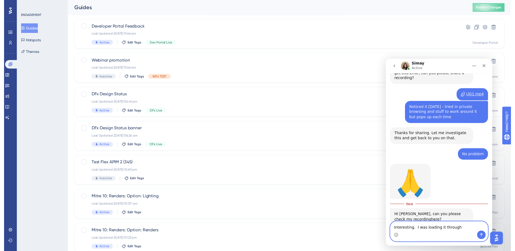
scroll to position [0, 0]
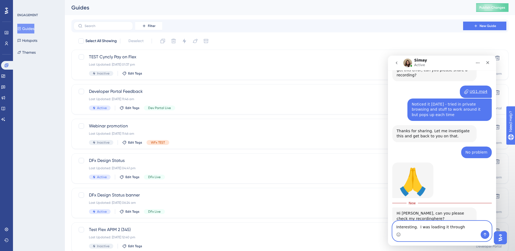
type textarea "Interesting. I was loading it through"
click at [97, 28] on label at bounding box center [103, 26] width 59 height 9
click at [97, 28] on input "text" at bounding box center [107, 26] width 44 height 4
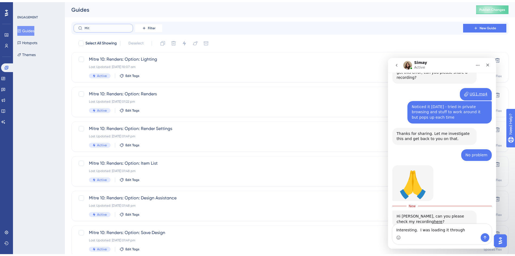
scroll to position [164, 0]
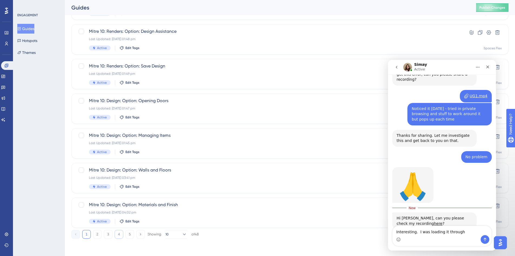
type input "Mit"
click at [118, 236] on button "4" at bounding box center [119, 234] width 9 height 9
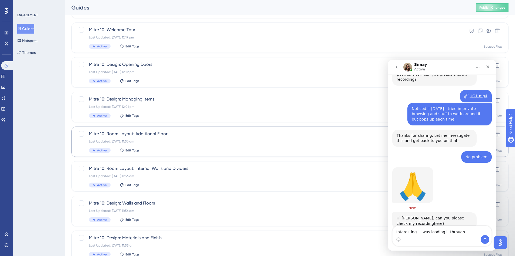
scroll to position [29, 0]
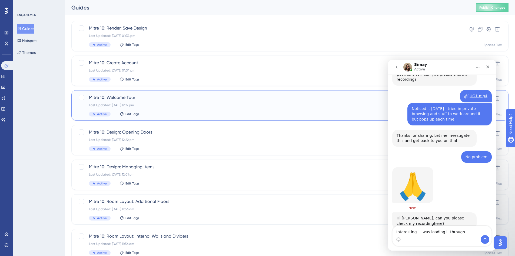
click at [170, 105] on div "Last Updated: [DATE] 12:19 pm" at bounding box center [268, 105] width 359 height 4
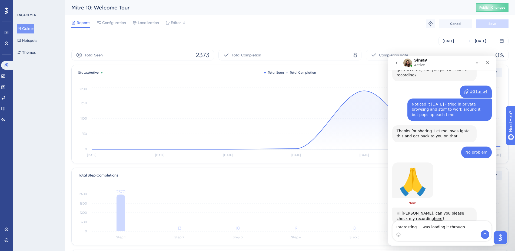
click at [465, 231] on div "Intercom messenger" at bounding box center [442, 235] width 99 height 9
click at [462, 224] on textarea "Interesting. I was loading it through" at bounding box center [442, 225] width 99 height 9
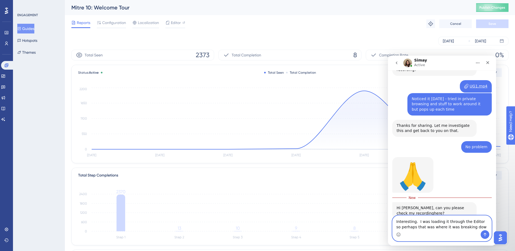
type textarea "Interesting. I was loading it through the Editor so perhaps that was where it w…"
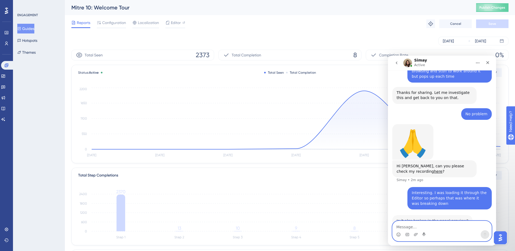
scroll to position [167, 0]
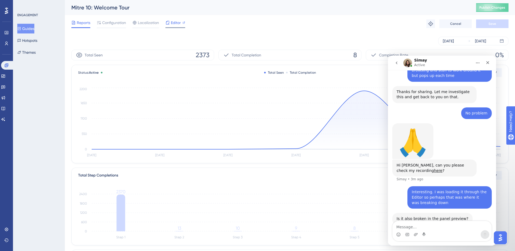
click at [170, 23] on icon at bounding box center [167, 23] width 4 height 4
click at [118, 22] on span "Configuration" at bounding box center [114, 22] width 24 height 6
click at [111, 24] on span "Configuration" at bounding box center [114, 22] width 24 height 6
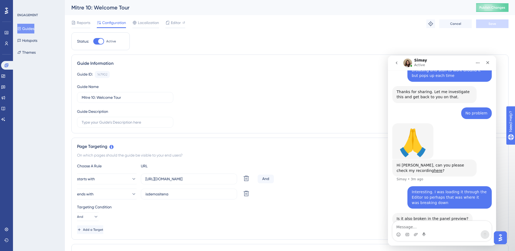
click at [396, 63] on icon "go back" at bounding box center [397, 63] width 2 height 3
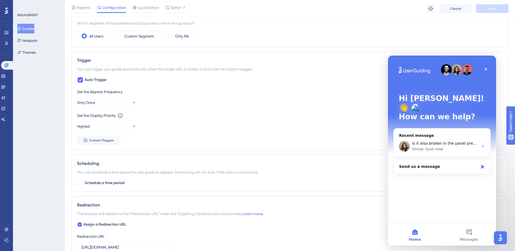
scroll to position [270, 0]
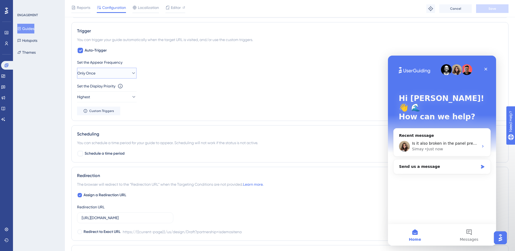
click at [131, 72] on icon at bounding box center [133, 73] width 5 height 5
click at [117, 114] on div "Once [DATE] Once [DATE]" at bounding box center [107, 111] width 52 height 11
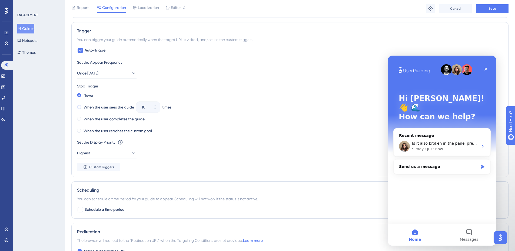
click at [104, 108] on label "When the user sees the guide" at bounding box center [109, 107] width 51 height 6
click at [153, 108] on button "10" at bounding box center [155, 109] width 10 height 5
click at [153, 108] on button "9" at bounding box center [155, 109] width 10 height 5
click at [153, 108] on button "8" at bounding box center [155, 109] width 10 height 5
click at [153, 108] on button "7" at bounding box center [155, 109] width 10 height 5
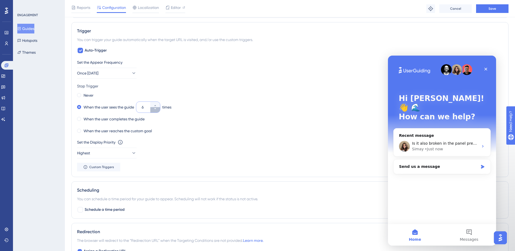
click at [153, 108] on button "6" at bounding box center [155, 109] width 10 height 5
click at [153, 108] on button "5" at bounding box center [155, 109] width 10 height 5
click at [155, 107] on icon at bounding box center [155, 105] width 3 height 3
type input "5"
click at [491, 14] on div "Reports Configuration Localization Editor Troubleshoot Cancel Save" at bounding box center [290, 8] width 450 height 17
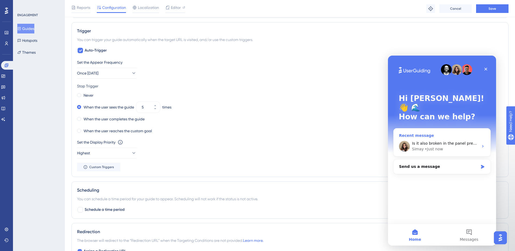
click at [454, 141] on span "Is it also broken in the panel preview?" at bounding box center [448, 143] width 72 height 4
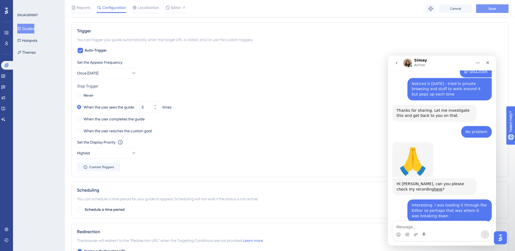
scroll to position [162, 0]
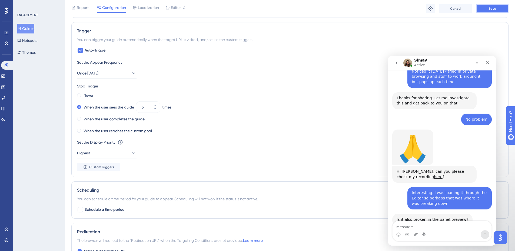
click at [496, 9] on span "Save" at bounding box center [493, 8] width 8 height 4
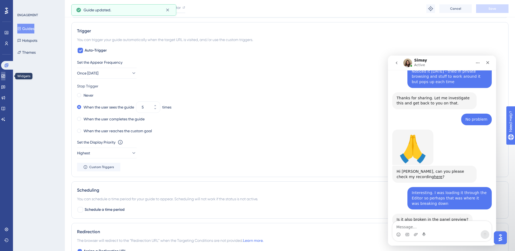
click at [5, 76] on icon at bounding box center [3, 76] width 4 height 4
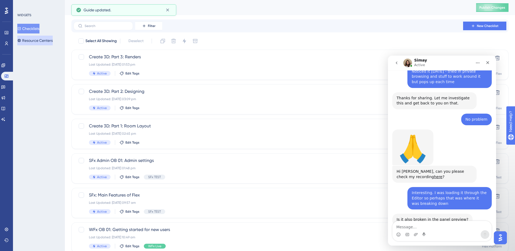
click at [41, 40] on button "Resource Centers" at bounding box center [34, 41] width 35 height 10
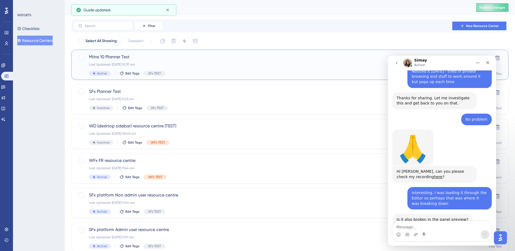
click at [175, 59] on span "Mitre 10 Planner Test" at bounding box center [268, 57] width 359 height 6
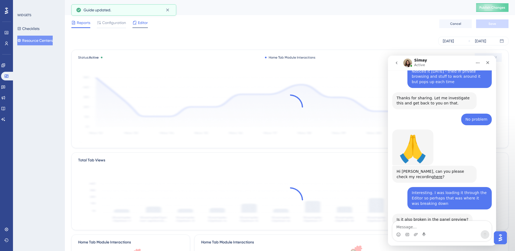
click at [140, 23] on span "Editor" at bounding box center [143, 22] width 10 height 6
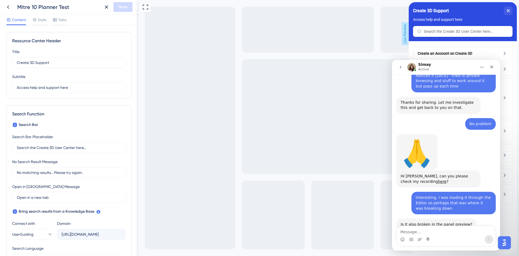
click at [399, 66] on icon "go back" at bounding box center [401, 67] width 4 height 4
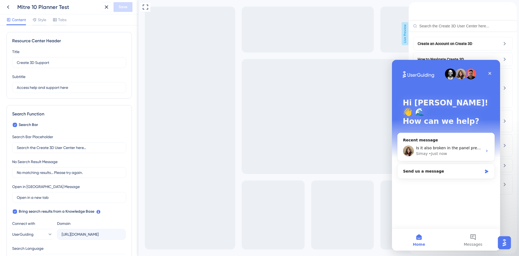
click at [441, 31] on div "Resource Center Header" at bounding box center [463, 16] width 108 height 29
click at [424, 70] on div "Intercom messenger" at bounding box center [446, 73] width 87 height 11
click at [508, 243] on img "Open AI Assistant Launcher" at bounding box center [505, 242] width 10 height 10
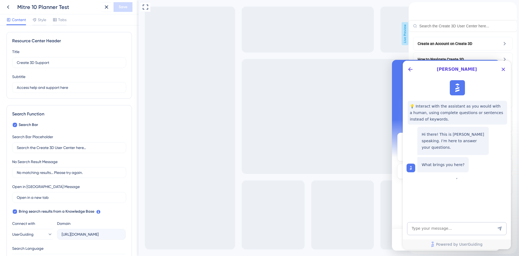
click at [451, 27] on div "Resource Center Header" at bounding box center [463, 26] width 108 height 11
click at [505, 69] on icon "Close Button" at bounding box center [503, 69] width 6 height 6
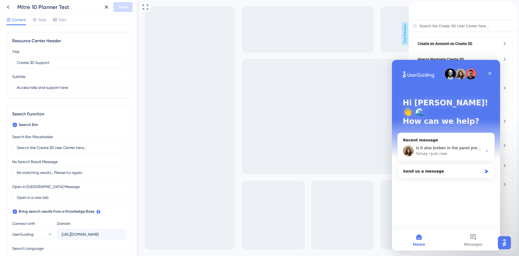
click at [457, 18] on div "Resource Center Header" at bounding box center [463, 16] width 108 height 29
click at [459, 27] on div "Resource Center Header" at bounding box center [463, 26] width 108 height 11
type input "lighting"
click at [490, 72] on icon "Close" at bounding box center [490, 73] width 4 height 4
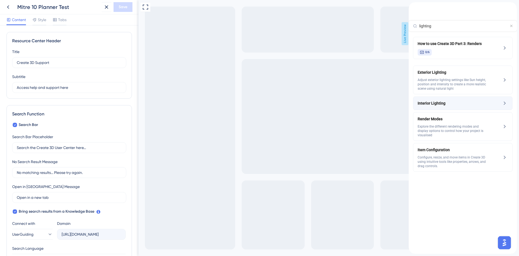
click at [452, 106] on span "Interior Lighting" at bounding box center [454, 103] width 72 height 6
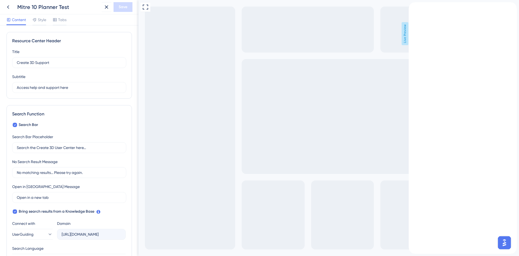
click at [413, 8] on div "back to header" at bounding box center [411, 4] width 4 height 5
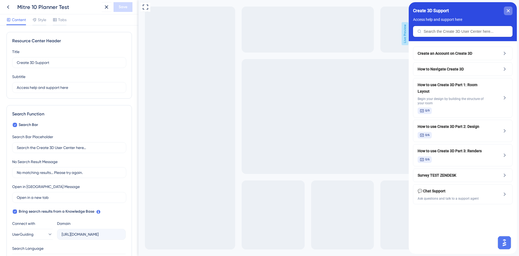
click at [505, 11] on div "close resource center" at bounding box center [508, 10] width 9 height 9
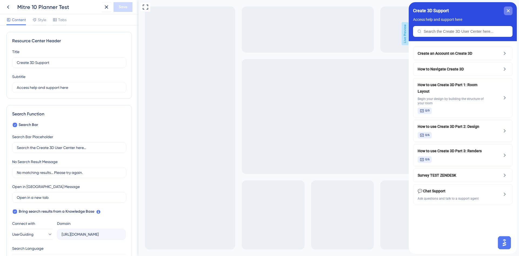
click at [508, 8] on div "close resource center" at bounding box center [508, 10] width 9 height 9
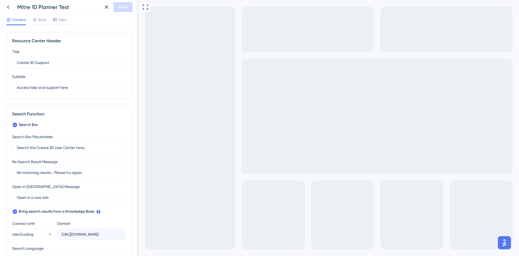
click at [504, 247] on img "Open AI Assistant Launcher" at bounding box center [505, 242] width 10 height 10
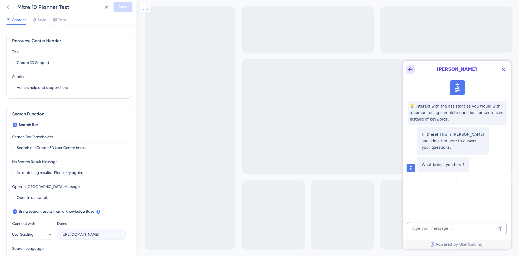
click at [410, 72] on icon "Back Button" at bounding box center [410, 69] width 6 height 6
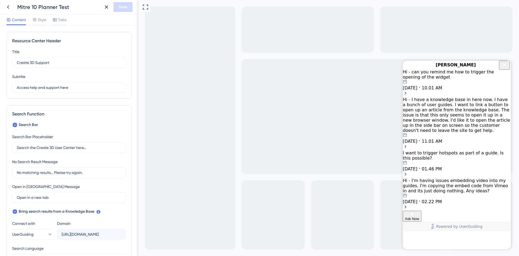
click at [503, 68] on icon "Close Button" at bounding box center [504, 64] width 6 height 6
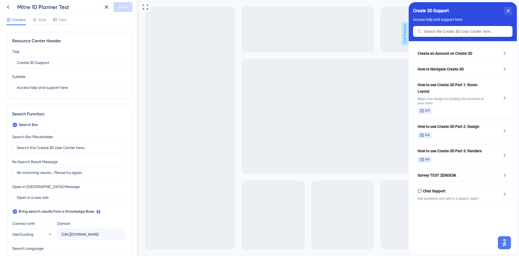
click at [498, 238] on div at bounding box center [504, 242] width 16 height 16
click at [504, 243] on img "Open AI Assistant Launcher" at bounding box center [505, 242] width 10 height 10
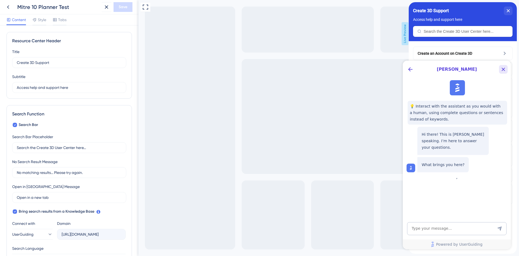
drag, startPoint x: 503, startPoint y: 71, endPoint x: 497, endPoint y: 130, distance: 58.7
click at [503, 71] on icon "Close Button" at bounding box center [503, 69] width 6 height 6
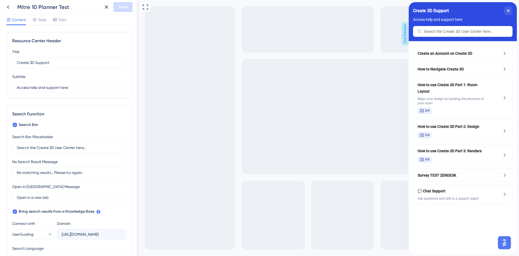
click at [507, 248] on div at bounding box center [504, 242] width 16 height 16
click at [507, 247] on button "Open AI Assistant Launcher" at bounding box center [504, 242] width 13 height 13
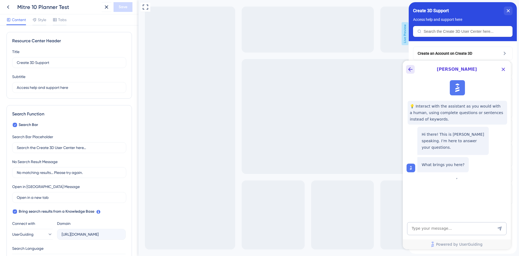
click at [413, 70] on icon "Back Button" at bounding box center [410, 69] width 6 height 6
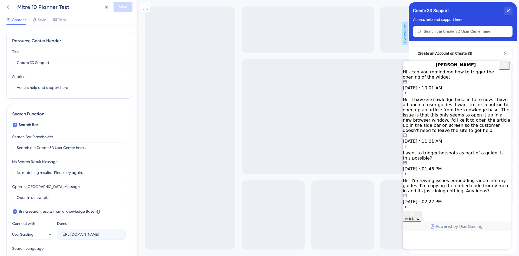
click at [473, 90] on div "[DATE] 10.01 AM" at bounding box center [457, 84] width 108 height 11
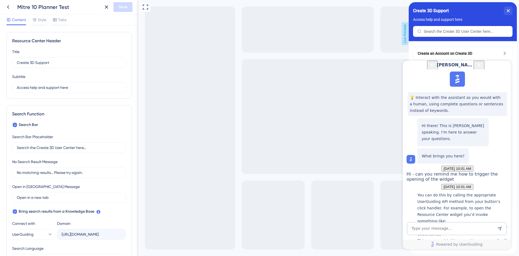
scroll to position [193, 0]
click at [482, 68] on icon "Close Button" at bounding box center [479, 64] width 6 height 6
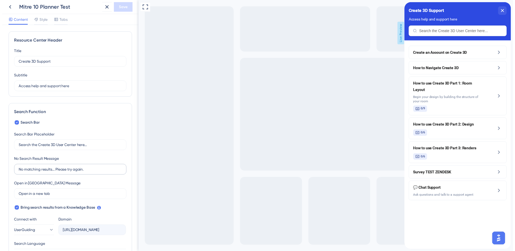
scroll to position [0, 0]
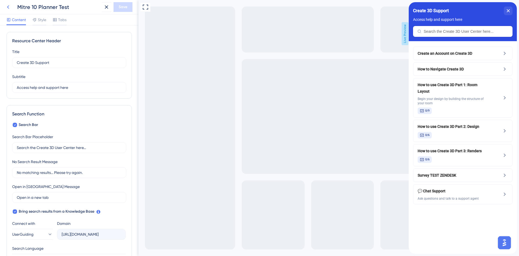
click at [11, 8] on icon at bounding box center [8, 7] width 6 height 6
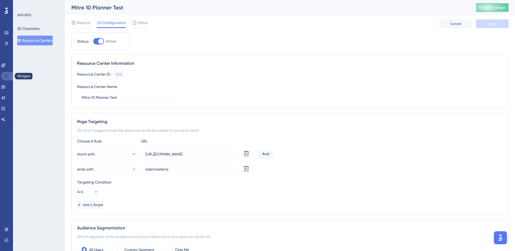
click at [6, 74] on icon at bounding box center [6, 76] width 4 height 4
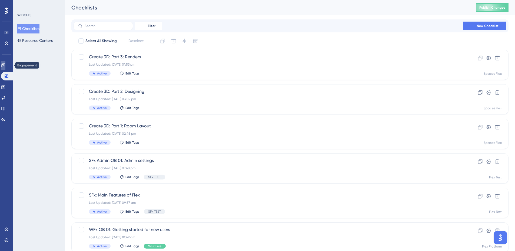
click at [5, 66] on icon at bounding box center [3, 65] width 4 height 4
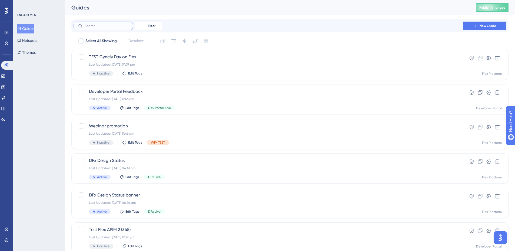
click at [105, 24] on input "text" at bounding box center [107, 26] width 44 height 4
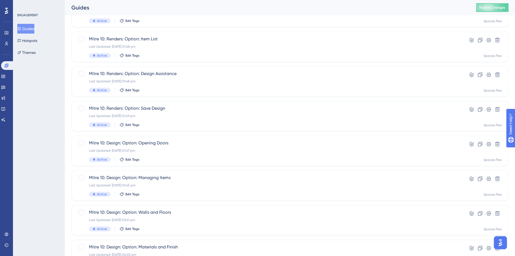
scroll to position [164, 0]
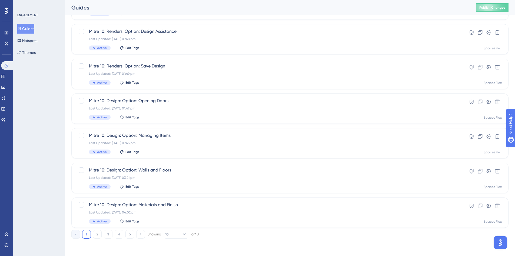
type input "mit"
click at [102, 234] on div "1 2 3 4 5 Showing 10 of 48" at bounding box center [134, 234] width 127 height 9
click at [118, 236] on button "4" at bounding box center [119, 234] width 9 height 9
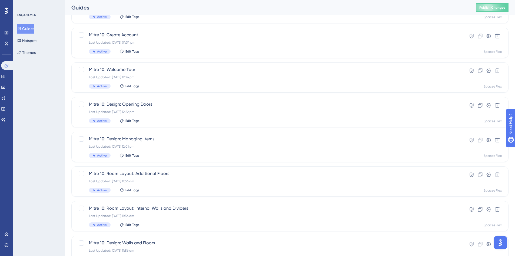
scroll to position [29, 0]
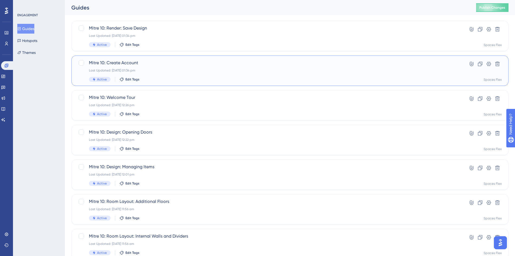
click at [153, 69] on div "Last Updated: [DATE] 01:34 pm" at bounding box center [268, 70] width 359 height 4
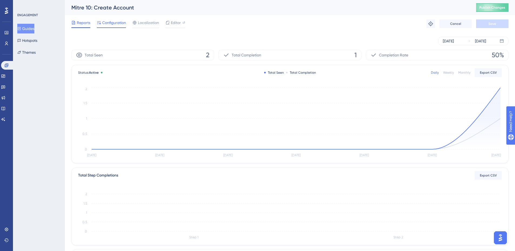
click at [117, 24] on span "Configuration" at bounding box center [114, 22] width 24 height 6
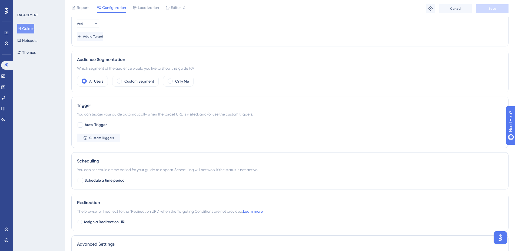
click at [458, 180] on div "Status: Active Guide Information Guide ID: 147917 Copy Guide Name Mitre 10: Cre…" at bounding box center [289, 77] width 437 height 476
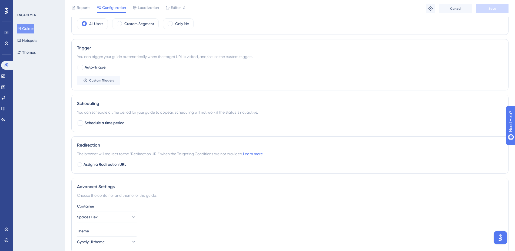
scroll to position [277, 0]
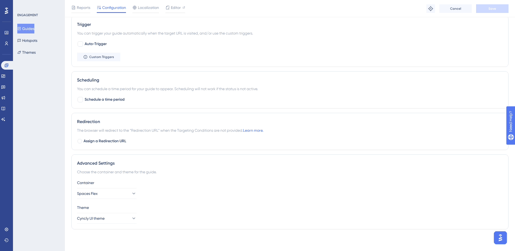
click at [98, 226] on div "Advanced Settings Choose the container and theme for the guide. Container Space…" at bounding box center [289, 192] width 437 height 75
click at [104, 143] on span "Assign a Redirection URL" at bounding box center [105, 141] width 43 height 6
checkbox input "true"
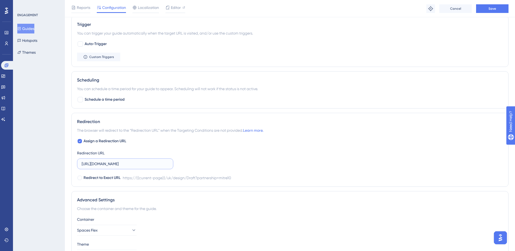
click at [116, 166] on input "[URL][DOMAIN_NAME]" at bounding box center [125, 164] width 87 height 6
paste input "[DOMAIN_NAME][URL]"
type input "[URL][DOMAIN_NAME]"
click at [498, 9] on button "Save" at bounding box center [492, 8] width 32 height 9
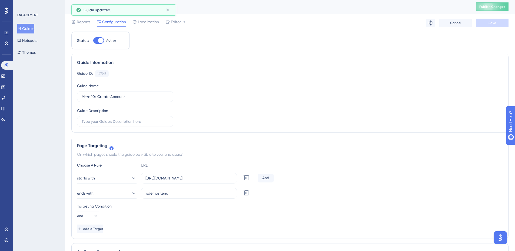
scroll to position [0, 0]
click at [25, 28] on button "Guides" at bounding box center [25, 29] width 17 height 10
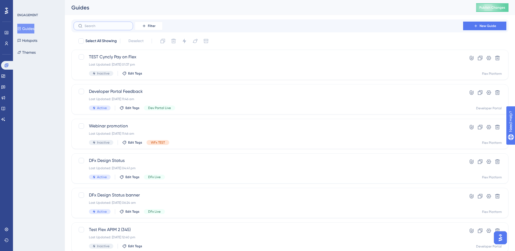
click at [101, 25] on input "text" at bounding box center [107, 26] width 44 height 4
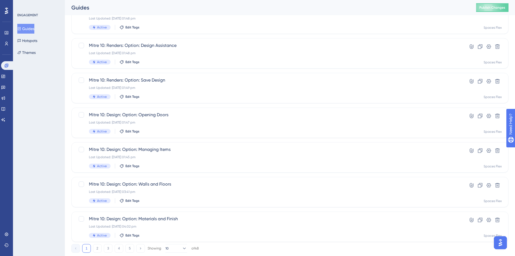
scroll to position [164, 0]
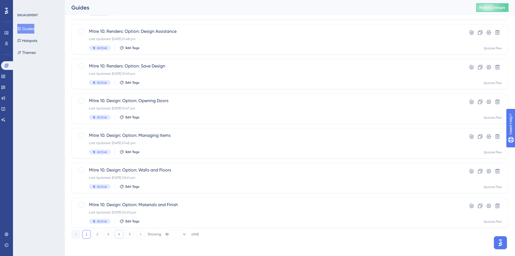
type input "mit"
click at [118, 234] on button "4" at bounding box center [119, 234] width 9 height 9
click at [118, 235] on button "4" at bounding box center [119, 234] width 9 height 9
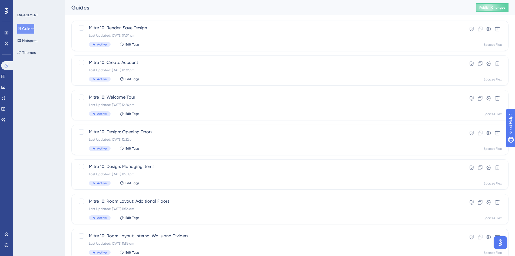
scroll to position [29, 0]
click at [159, 37] on div "Last Updated: [DATE] 01:34 pm" at bounding box center [268, 36] width 359 height 4
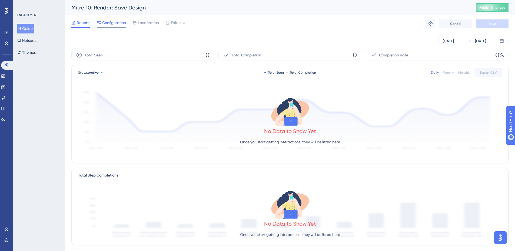
click at [116, 26] on div "Configuration" at bounding box center [111, 23] width 29 height 9
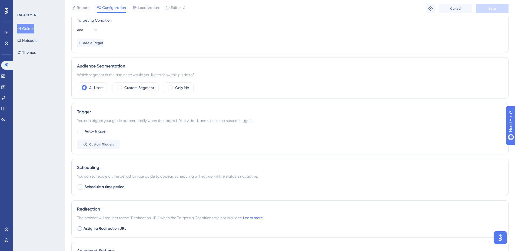
click at [101, 227] on span "Assign a Redirection URL" at bounding box center [105, 229] width 43 height 6
checkbox input "true"
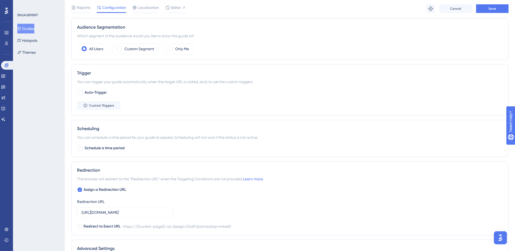
scroll to position [270, 0]
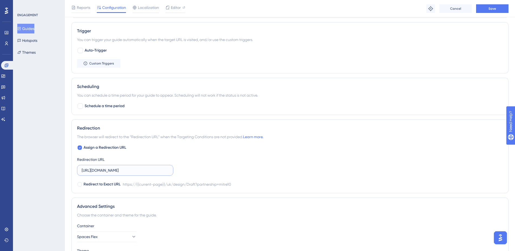
click at [132, 169] on input "[URL][DOMAIN_NAME]" at bounding box center [125, 171] width 87 height 6
paste input "[DOMAIN_NAME][URL]"
type input "[URL][DOMAIN_NAME]"
click at [491, 11] on button "Save" at bounding box center [492, 8] width 32 height 9
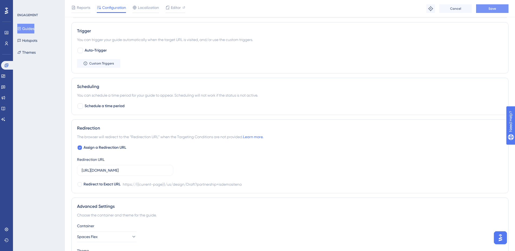
scroll to position [0, 0]
drag, startPoint x: 262, startPoint y: 200, endPoint x: 431, endPoint y: 173, distance: 171.7
click at [431, 173] on div "Assign a Redirection URL Redirection URL [URL][DOMAIN_NAME] Redirect to Exact U…" at bounding box center [290, 166] width 426 height 43
drag, startPoint x: 135, startPoint y: 171, endPoint x: 267, endPoint y: 171, distance: 131.1
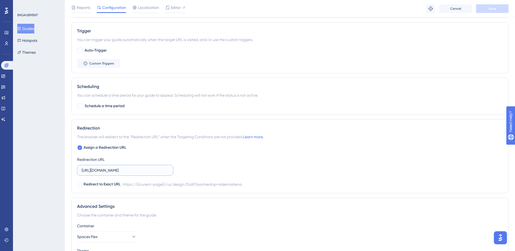
click at [267, 171] on div "Assign a Redirection URL Redirection URL [URL][DOMAIN_NAME] Redirect to Exact U…" at bounding box center [290, 166] width 426 height 43
click at [228, 176] on div "Assign a Redirection URL Redirection URL [URL][DOMAIN_NAME] Redirect to Exact U…" at bounding box center [290, 166] width 426 height 43
click at [133, 174] on label "[URL][DOMAIN_NAME]" at bounding box center [125, 170] width 96 height 11
click at [133, 174] on input "[URL][DOMAIN_NAME]" at bounding box center [125, 171] width 87 height 6
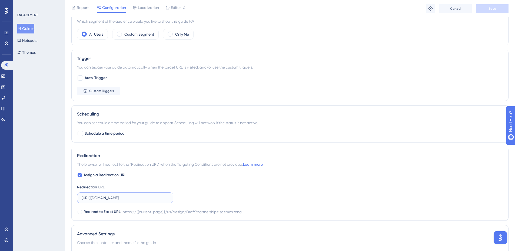
scroll to position [189, 0]
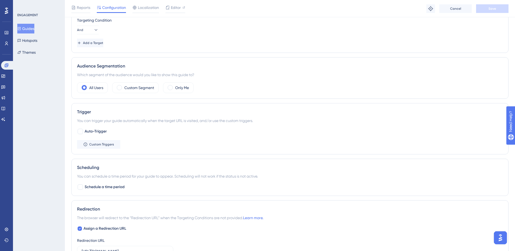
click at [31, 26] on button "Guides" at bounding box center [25, 29] width 17 height 10
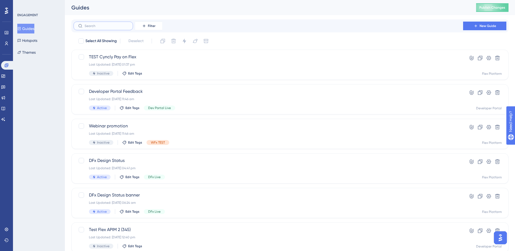
click at [92, 28] on input "text" at bounding box center [107, 26] width 44 height 4
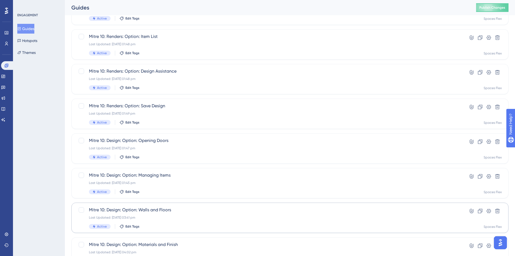
scroll to position [164, 0]
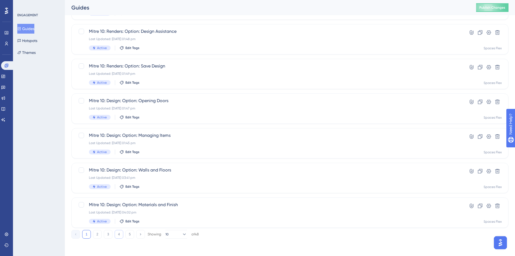
type input "mit"
click at [119, 234] on button "4" at bounding box center [119, 234] width 9 height 9
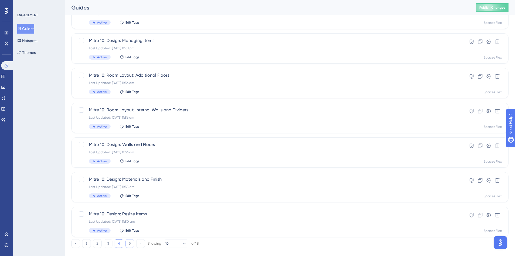
scroll to position [162, 0]
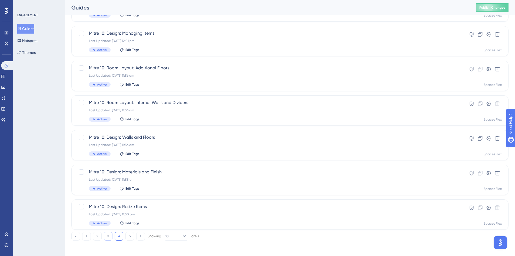
click at [109, 236] on button "3" at bounding box center [108, 235] width 9 height 9
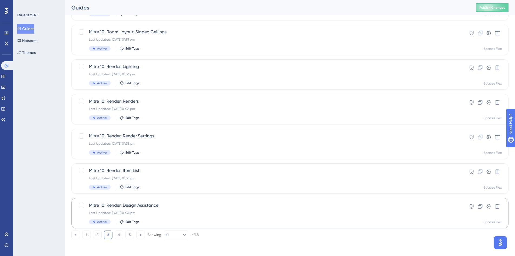
scroll to position [164, 0]
click at [199, 212] on div "Last Updated: [DATE] 01:34 pm" at bounding box center [268, 212] width 359 height 4
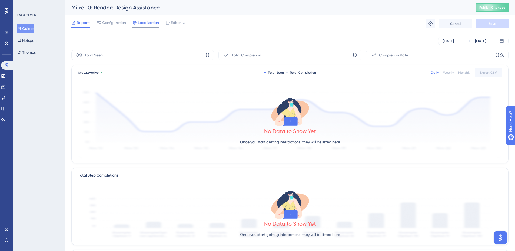
click at [147, 23] on span "Localization" at bounding box center [148, 22] width 21 height 6
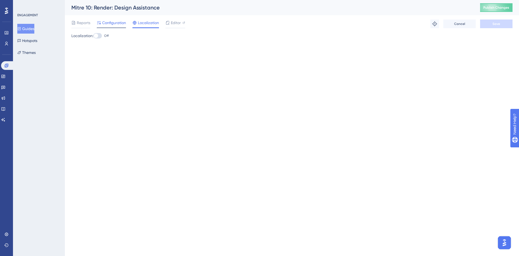
click at [108, 22] on span "Configuration" at bounding box center [114, 22] width 24 height 6
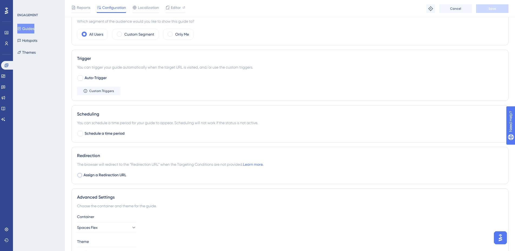
scroll to position [243, 0]
click at [107, 176] on span "Assign a Redirection URL" at bounding box center [105, 175] width 43 height 6
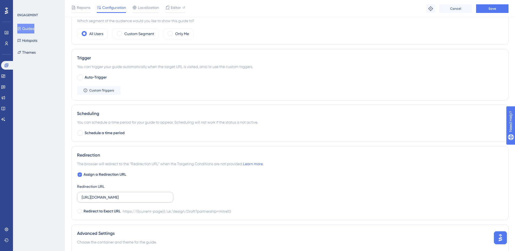
checkbox input "true"
drag, startPoint x: 116, startPoint y: 204, endPoint x: 117, endPoint y: 198, distance: 6.1
click at [116, 204] on div "Assign a Redirection URL Redirection URL [URL][DOMAIN_NAME] Redirect to Exact U…" at bounding box center [290, 193] width 426 height 43
click at [118, 197] on input "[URL][DOMAIN_NAME]" at bounding box center [125, 198] width 87 height 6
paste input "[DOMAIN_NAME][URL]"
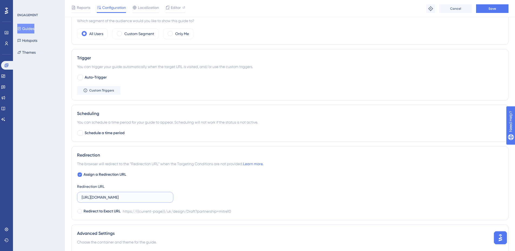
scroll to position [0, 67]
type input "[URL][DOMAIN_NAME]"
click at [495, 12] on button "Save" at bounding box center [492, 8] width 32 height 9
click at [26, 28] on button "Guides" at bounding box center [25, 29] width 17 height 10
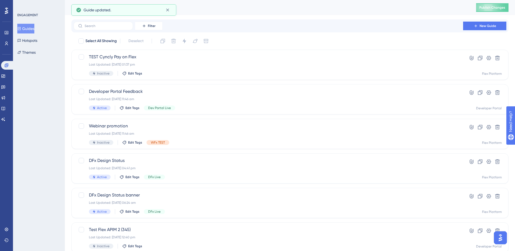
click at [101, 31] on div "Filter New Guide" at bounding box center [289, 25] width 437 height 13
click at [111, 27] on input "text" at bounding box center [107, 26] width 44 height 4
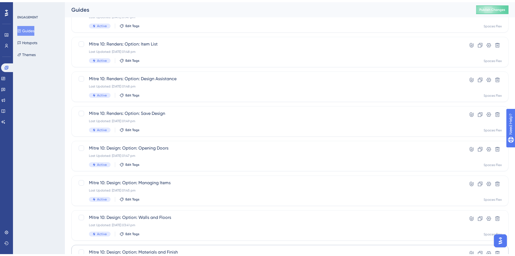
scroll to position [164, 0]
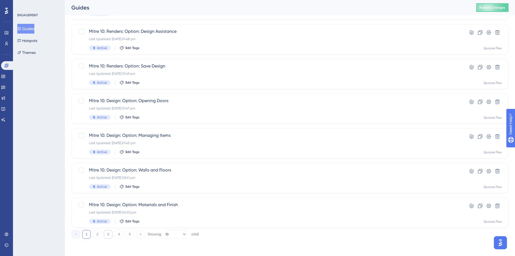
type input "Mit"
click at [105, 237] on button "3" at bounding box center [108, 234] width 9 height 9
click at [164, 184] on div "Active Edit Tags" at bounding box center [268, 186] width 359 height 5
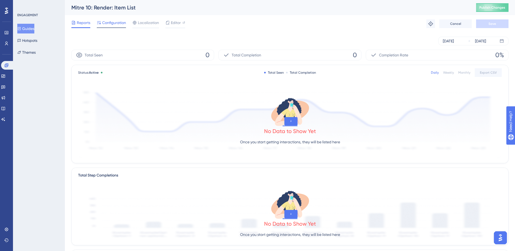
click at [117, 25] on span "Configuration" at bounding box center [114, 22] width 24 height 6
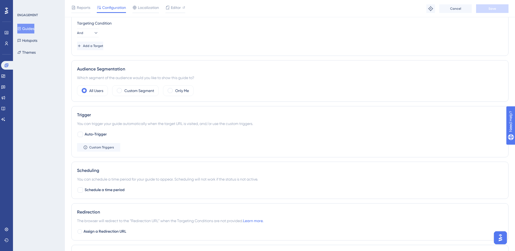
scroll to position [270, 0]
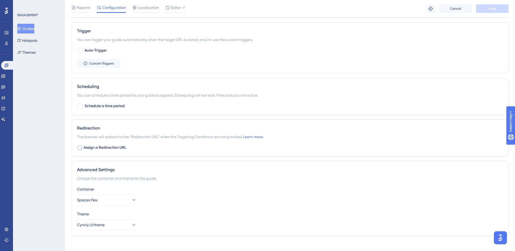
click at [110, 147] on span "Assign a Redirection URL" at bounding box center [105, 148] width 43 height 6
checkbox input "true"
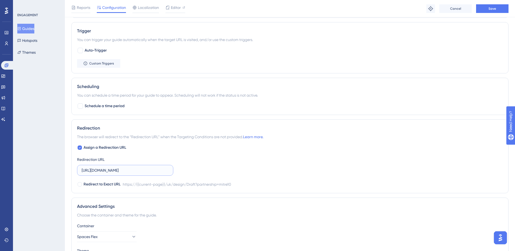
click at [128, 170] on input "[URL][DOMAIN_NAME]" at bounding box center [125, 171] width 87 height 6
paste input "[DOMAIN_NAME][URL]"
type input "[URL][DOMAIN_NAME]"
click at [492, 8] on span "Save" at bounding box center [493, 8] width 8 height 4
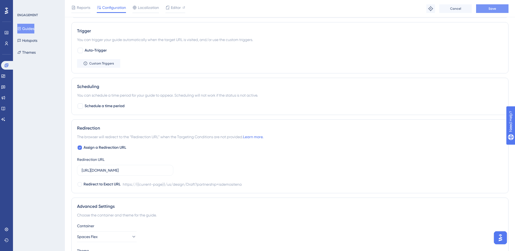
scroll to position [0, 0]
click at [30, 28] on button "Guides" at bounding box center [25, 29] width 17 height 10
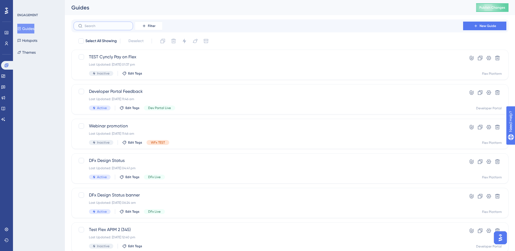
click at [98, 26] on input "text" at bounding box center [107, 26] width 44 height 4
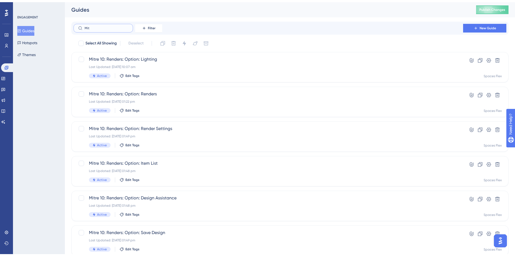
scroll to position [164, 0]
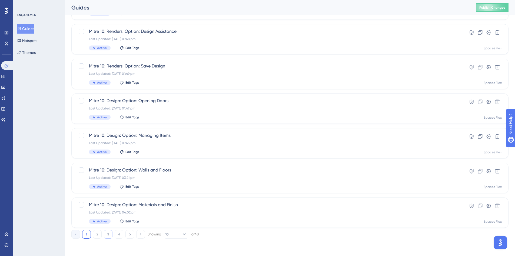
type input "Mit"
click at [110, 234] on button "3" at bounding box center [108, 234] width 9 height 9
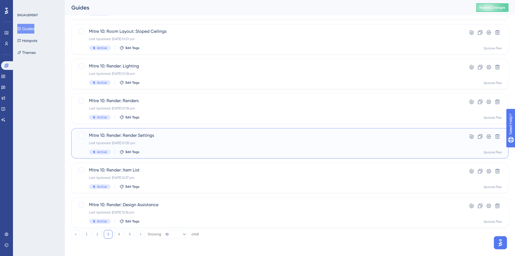
click at [159, 145] on div "Mitre 10: Render: Render Settings Last Updated: [DATE] 01:35 pm Active Edit Tags" at bounding box center [268, 143] width 359 height 22
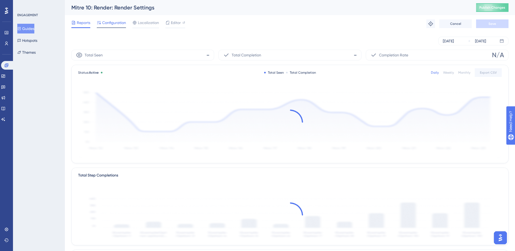
click at [108, 24] on span "Configuration" at bounding box center [114, 22] width 24 height 6
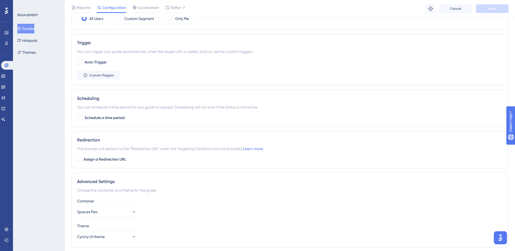
scroll to position [277, 0]
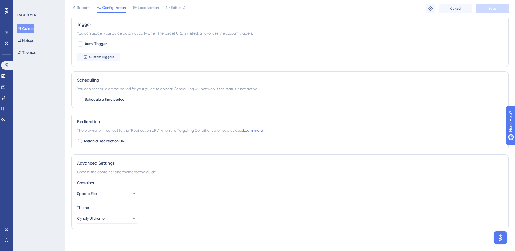
click at [100, 141] on span "Assign a Redirection URL" at bounding box center [105, 141] width 43 height 6
checkbox input "true"
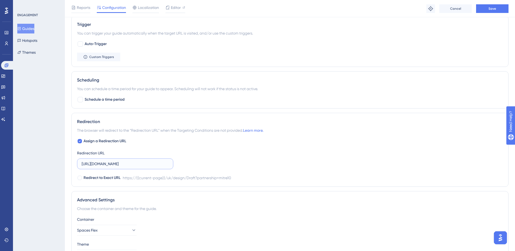
click at [105, 164] on input "[URL][DOMAIN_NAME]" at bounding box center [125, 164] width 87 height 6
paste input "[DOMAIN_NAME][URL]"
type input "[URL][DOMAIN_NAME]"
click at [493, 12] on button "Save" at bounding box center [492, 8] width 32 height 9
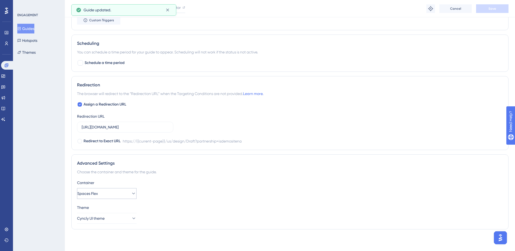
scroll to position [178, 0]
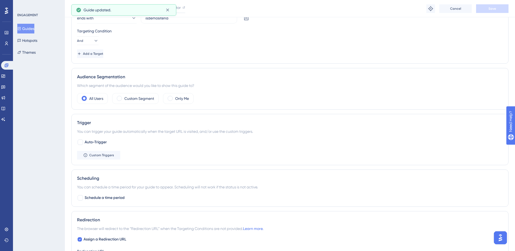
click at [29, 26] on button "Guides" at bounding box center [25, 29] width 17 height 10
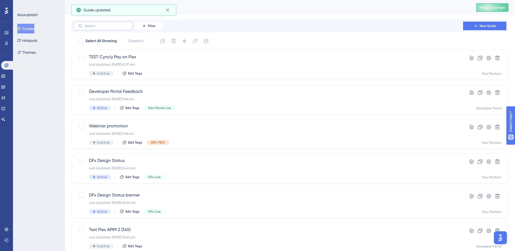
click at [104, 29] on label at bounding box center [103, 26] width 59 height 9
click at [104, 28] on input "text" at bounding box center [107, 26] width 44 height 4
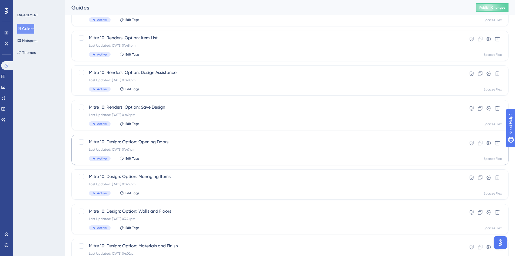
scroll to position [164, 0]
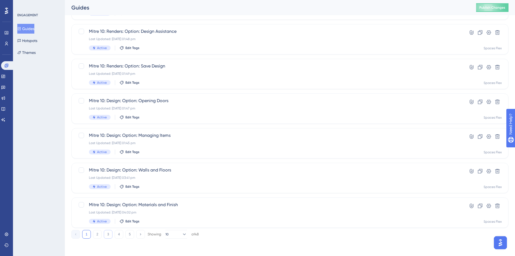
type input "Mit"
click at [107, 230] on button "3" at bounding box center [108, 234] width 9 height 9
click at [155, 108] on div "Last Updated: [DATE] 01:36 pm" at bounding box center [268, 108] width 359 height 4
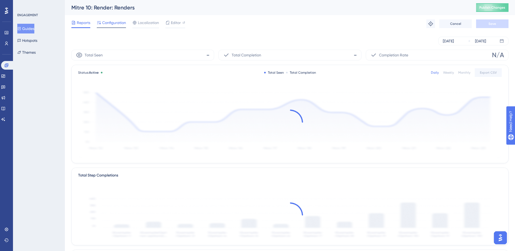
click at [106, 24] on span "Configuration" at bounding box center [114, 22] width 24 height 6
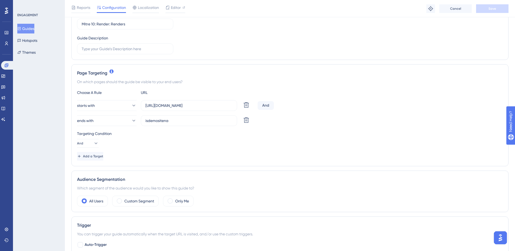
scroll to position [189, 0]
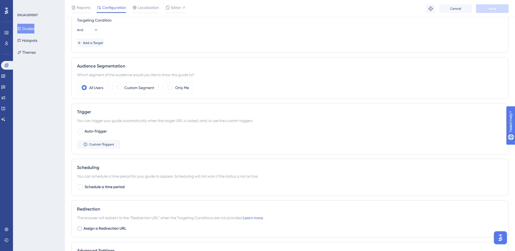
click at [104, 230] on span "Assign a Redirection URL" at bounding box center [105, 229] width 43 height 6
checkbox input "true"
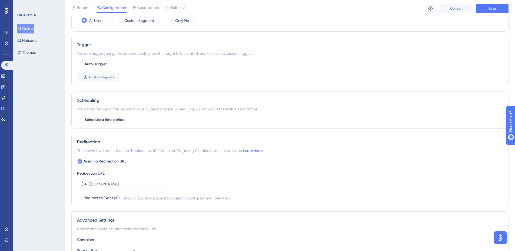
scroll to position [297, 0]
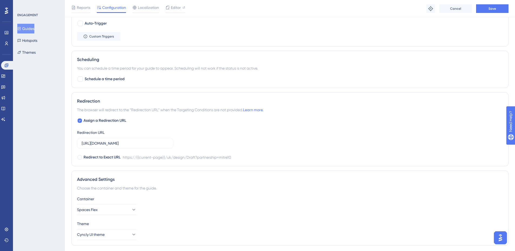
click at [134, 137] on div "Redirection URL [URL][DOMAIN_NAME]" at bounding box center [125, 139] width 96 height 19
click at [135, 145] on input "[URL][DOMAIN_NAME]" at bounding box center [125, 144] width 87 height 6
paste input "[DOMAIN_NAME][URL]"
type input "[URL][DOMAIN_NAME]"
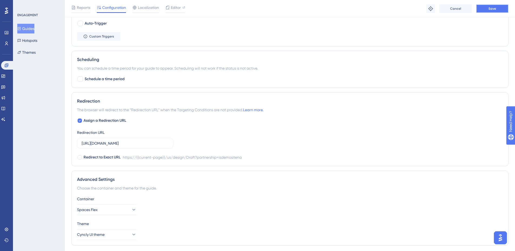
click at [483, 8] on button "Save" at bounding box center [492, 8] width 32 height 9
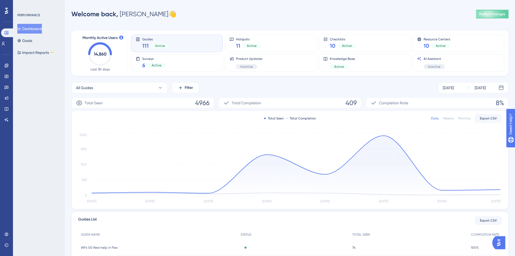
click at [500, 242] on img "Open AI Assistant Launcher" at bounding box center [499, 242] width 10 height 10
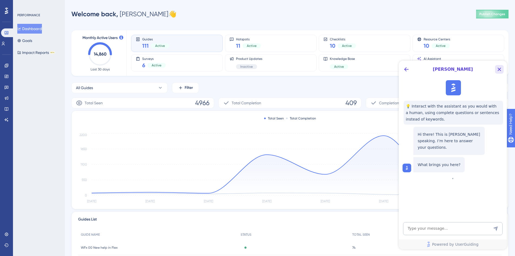
click at [499, 67] on icon "Close Button" at bounding box center [499, 69] width 6 height 6
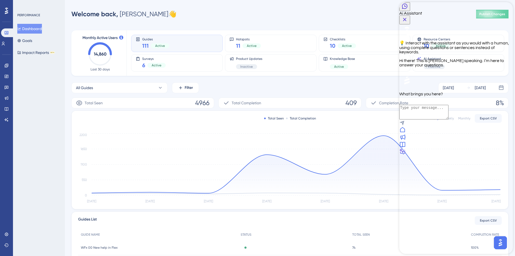
click at [405, 132] on icon at bounding box center [402, 129] width 5 height 5
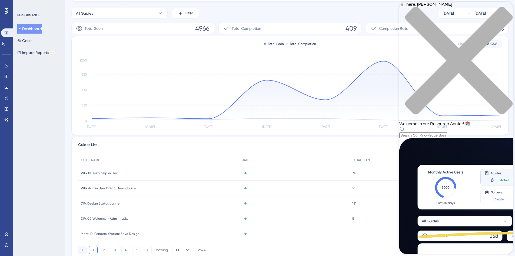
scroll to position [81, 0]
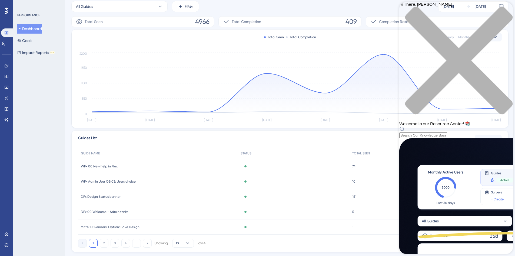
click at [68, 227] on div "Performance Users Engagement Widgets Feedback Product Updates Knowledge Base AI…" at bounding box center [290, 94] width 450 height 333
click at [505, 9] on div "close resource center" at bounding box center [456, 63] width 114 height 114
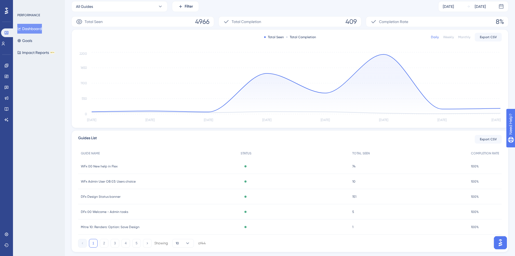
click at [501, 246] on img "Open AI Assistant Launcher" at bounding box center [501, 242] width 10 height 10
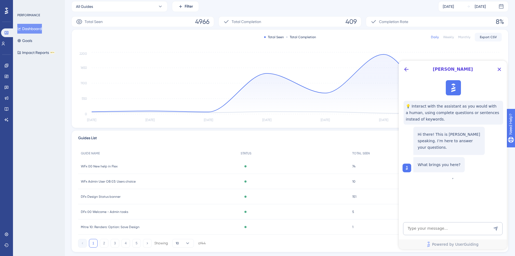
scroll to position [0, 0]
click at [402, 68] on button "Back Button" at bounding box center [406, 69] width 9 height 9
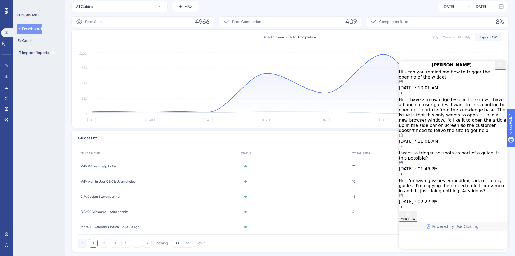
click at [501, 66] on icon "Close Button" at bounding box center [501, 65] width 4 height 4
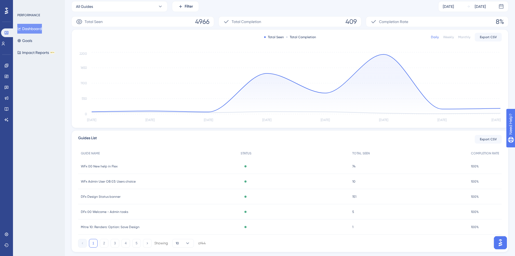
click at [499, 241] on img "Open AI Assistant Launcher" at bounding box center [501, 242] width 10 height 10
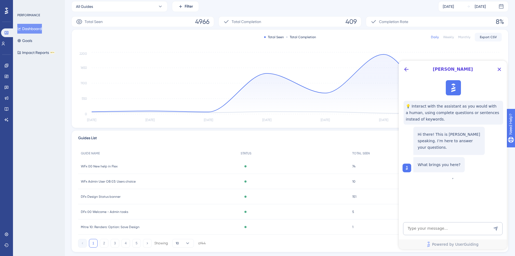
click at [435, 166] on div "💡 Interact with the assistant as you would with a human, using complete questio…" at bounding box center [452, 126] width 108 height 96
click at [496, 69] on button "Close Button" at bounding box center [499, 69] width 9 height 9
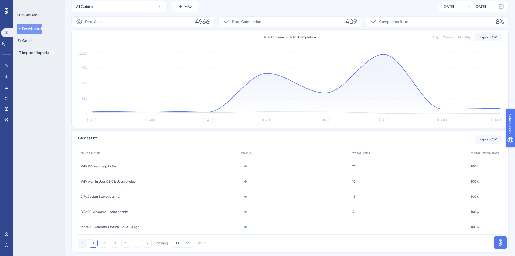
click at [519, 155] on span "Need Help?" at bounding box center [525, 151] width 29 height 9
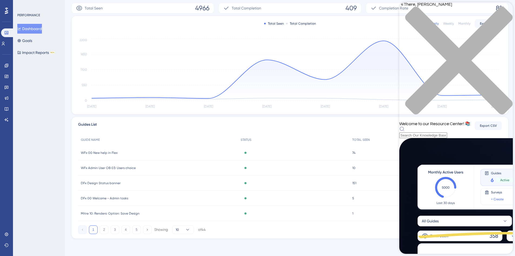
scroll to position [150, 0]
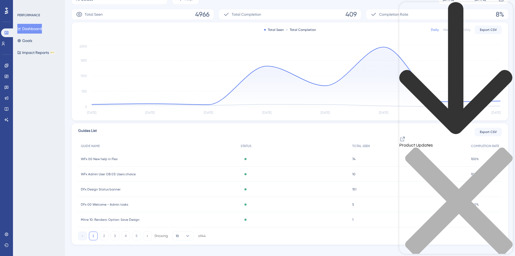
scroll to position [95, 0]
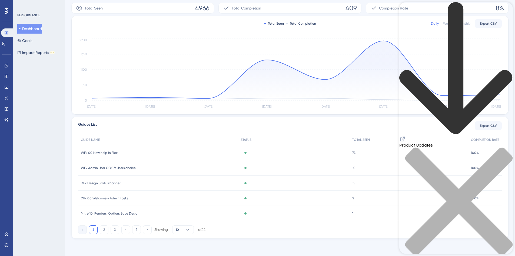
drag, startPoint x: 499, startPoint y: 247, endPoint x: 473, endPoint y: 248, distance: 26.3
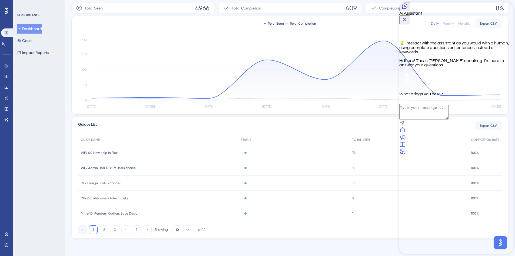
click at [405, 147] on icon at bounding box center [402, 144] width 5 height 5
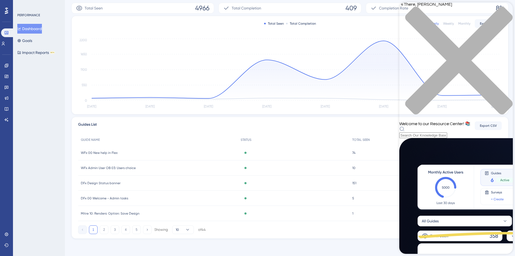
click at [245, 247] on div "Performance Users Engagement Widgets Feedback Product Updates Knowledge Base AI…" at bounding box center [257, 80] width 515 height 350
click at [6, 234] on icon at bounding box center [7, 234] width 4 height 4
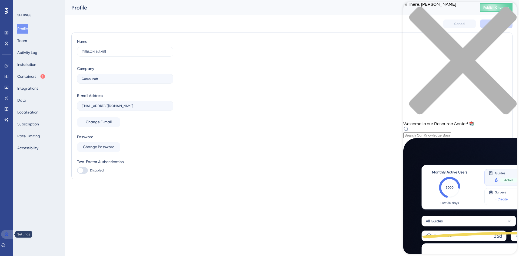
click at [6, 234] on icon at bounding box center [7, 234] width 4 height 4
click at [4, 43] on icon at bounding box center [6, 43] width 4 height 4
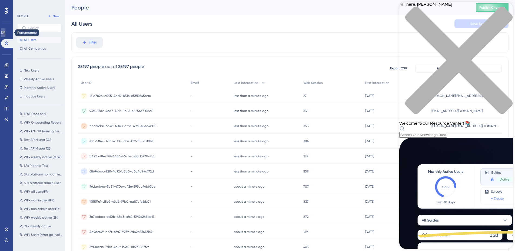
click at [2, 32] on link at bounding box center [3, 32] width 4 height 9
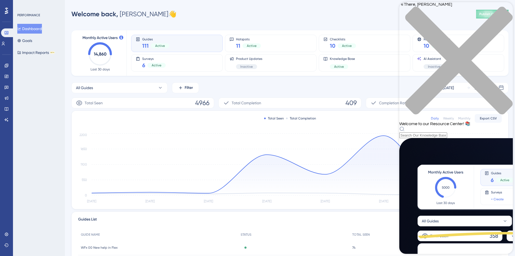
click at [7, 11] on icon at bounding box center [6, 11] width 3 height 6
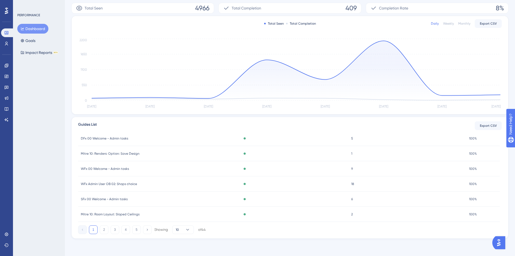
scroll to position [80, 0]
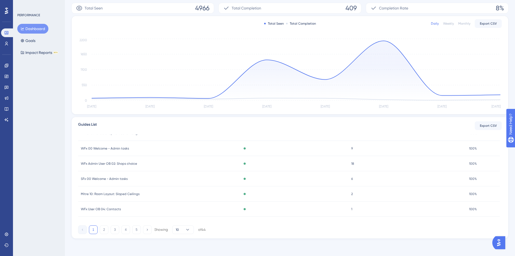
click at [500, 245] on img "Open AI Assistant Launcher" at bounding box center [499, 242] width 10 height 10
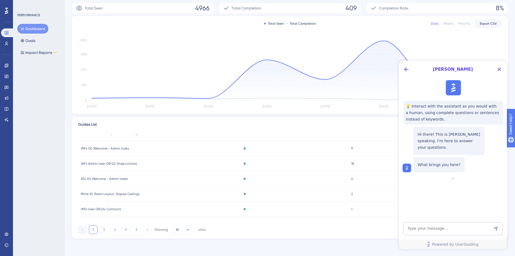
scroll to position [0, 0]
click at [451, 242] on span "Powered by UserGuiding" at bounding box center [455, 244] width 47 height 6
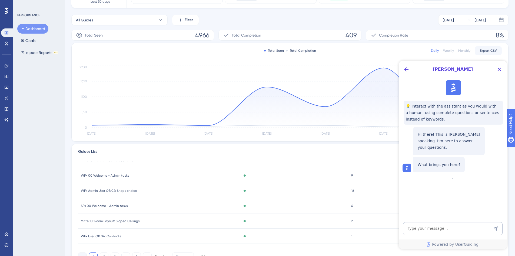
drag, startPoint x: 461, startPoint y: 67, endPoint x: 406, endPoint y: 62, distance: 55.4
click at [460, 66] on span "[PERSON_NAME]" at bounding box center [453, 69] width 82 height 6
click at [415, 69] on span "[PERSON_NAME]" at bounding box center [453, 69] width 82 height 6
click at [409, 68] on icon "Back Button" at bounding box center [406, 69] width 6 height 6
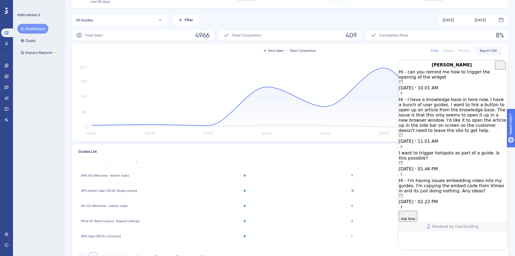
drag, startPoint x: 461, startPoint y: 206, endPoint x: 494, endPoint y: 185, distance: 39.2
click at [483, 199] on div "Hi - can you remind me how to trigger the opening of the widget 09.08.2025 10.0…" at bounding box center [453, 139] width 108 height 141
click at [518, 152] on div "Need Help?" at bounding box center [525, 151] width 29 height 6
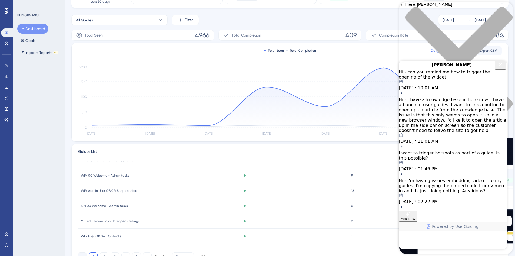
click at [501, 66] on icon "Close Button" at bounding box center [501, 65] width 4 height 4
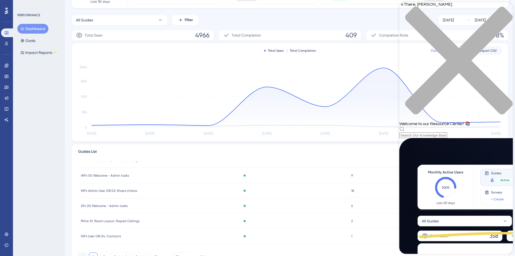
scroll to position [0, 0]
click at [445, 126] on div "Resource Center Header" at bounding box center [456, 132] width 114 height 12
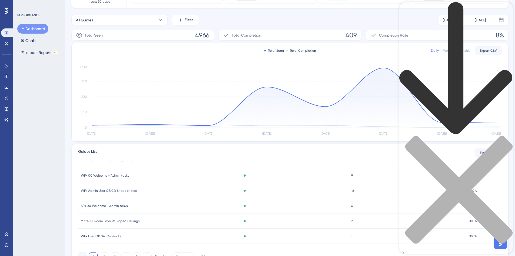
click at [446, 31] on div "Resource Center Header" at bounding box center [456, 132] width 114 height 260
type input "chat"
click at [503, 135] on icon "close resource center" at bounding box center [456, 192] width 114 height 114
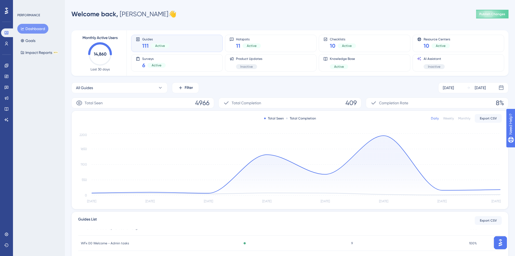
scroll to position [0, 0]
drag, startPoint x: 487, startPoint y: 1, endPoint x: 472, endPoint y: 148, distance: 148.2
click at [472, 148] on icon "Sep 1 Sep 2 Sep 3 Sep 4 Sep 5 Sep 6 Sep 7 Sep 8 0 550 1100 1650 2200" at bounding box center [290, 168] width 424 height 72
